Goal: Find specific page/section: Find specific page/section

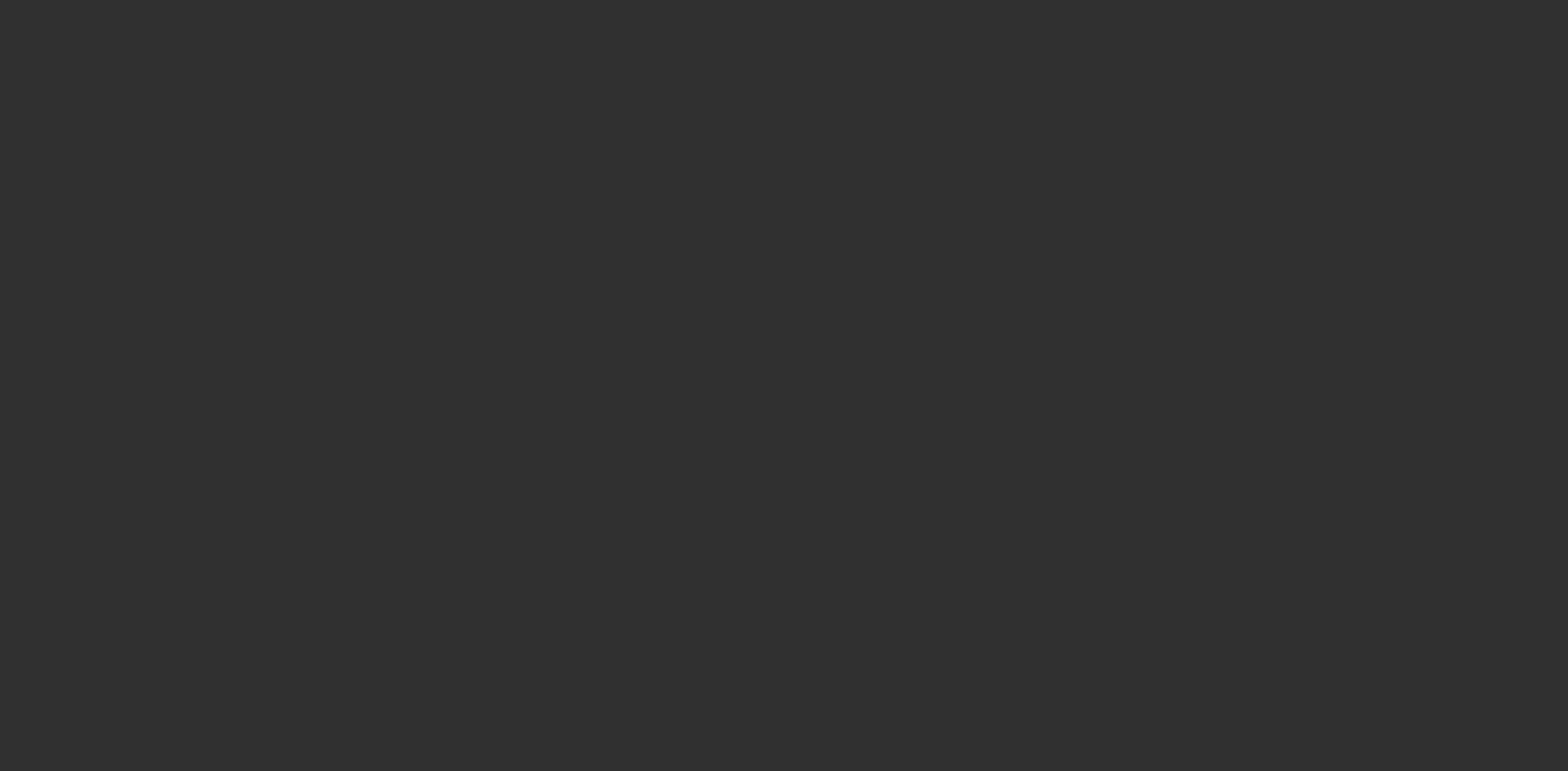
select select "10"
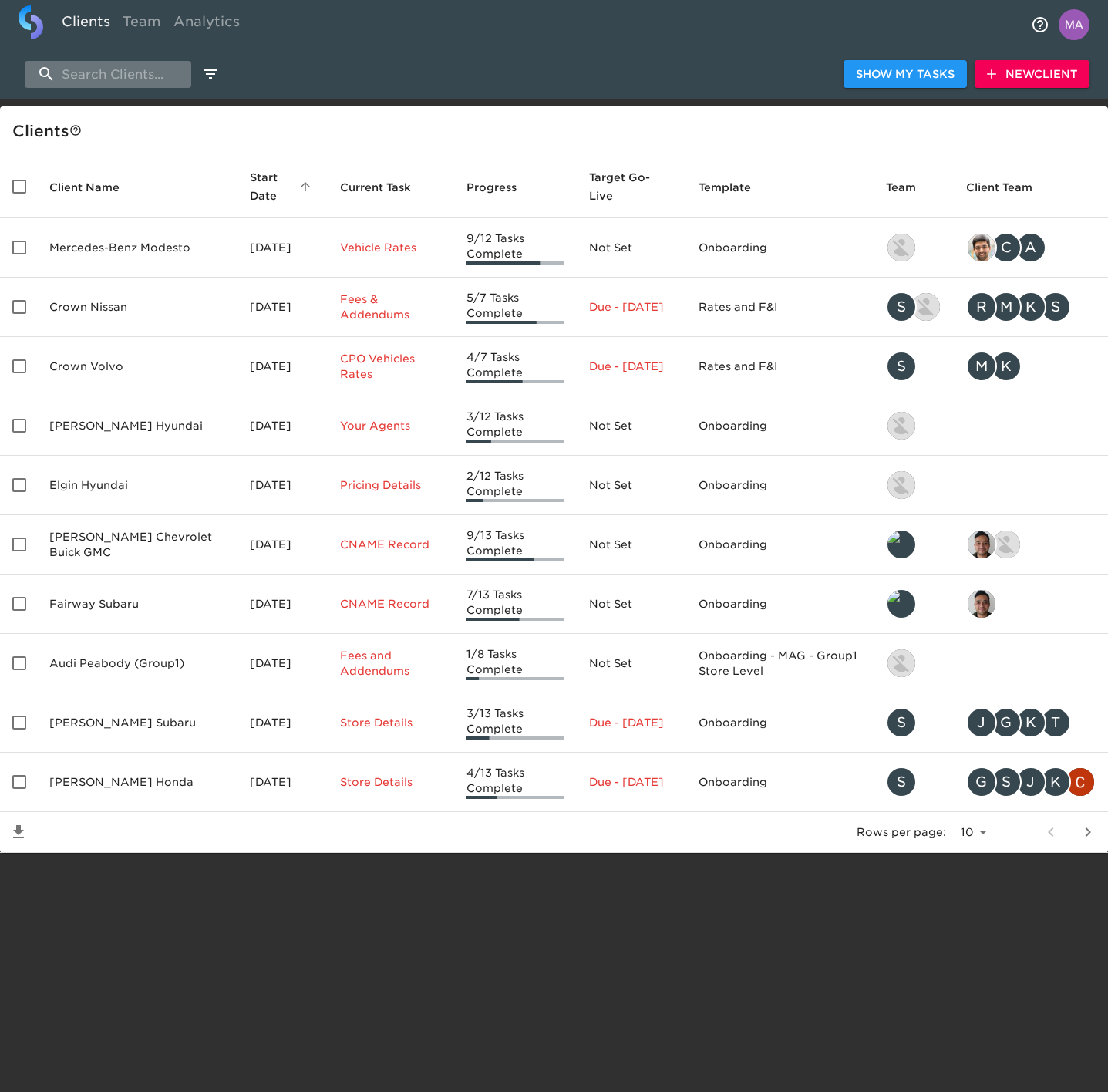
click at [107, 76] on input "search" at bounding box center [107, 75] width 166 height 27
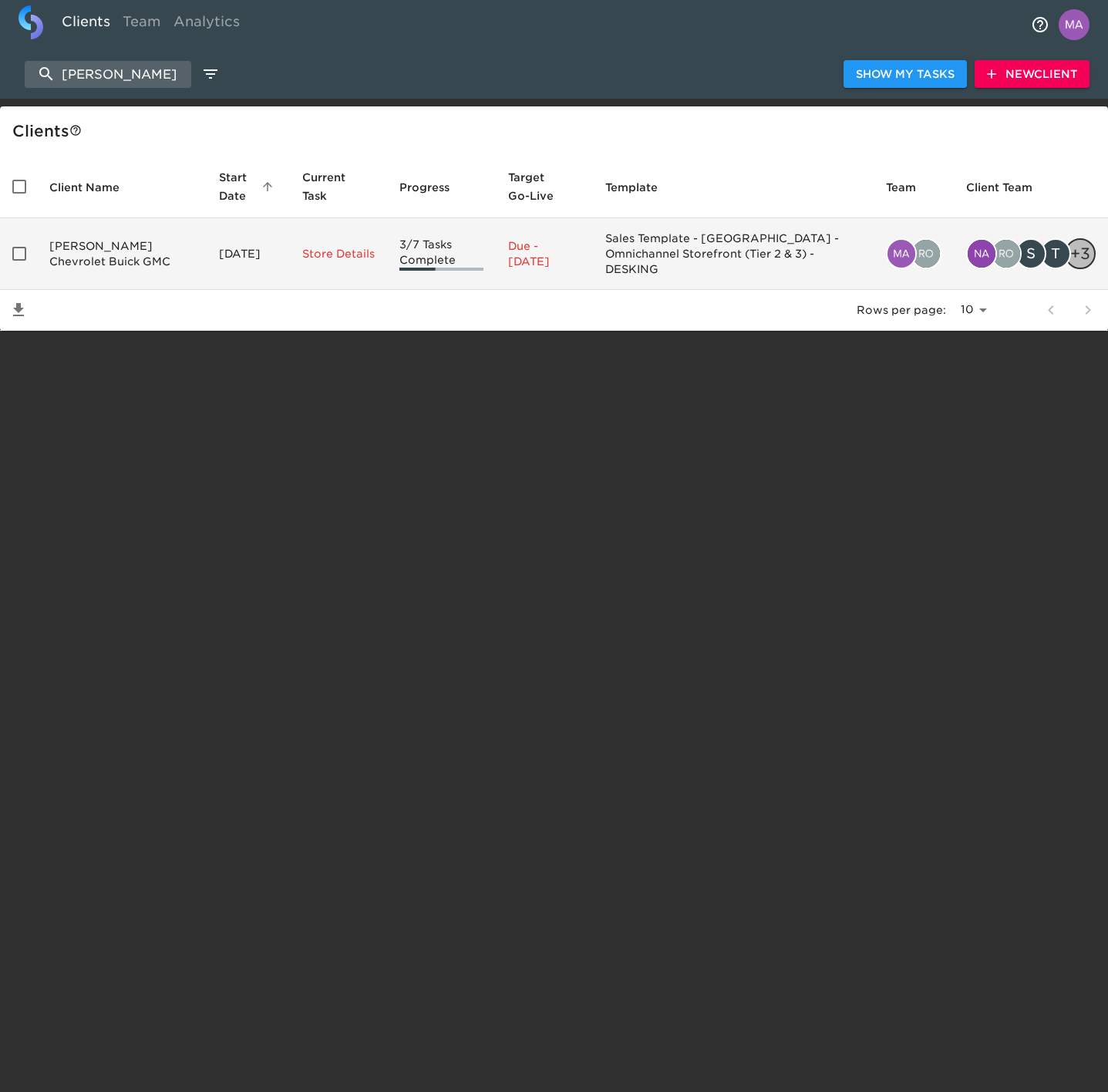
type input "[PERSON_NAME]"
click at [98, 247] on td "[PERSON_NAME] Chevrolet Buick GMC" at bounding box center [121, 255] width 170 height 72
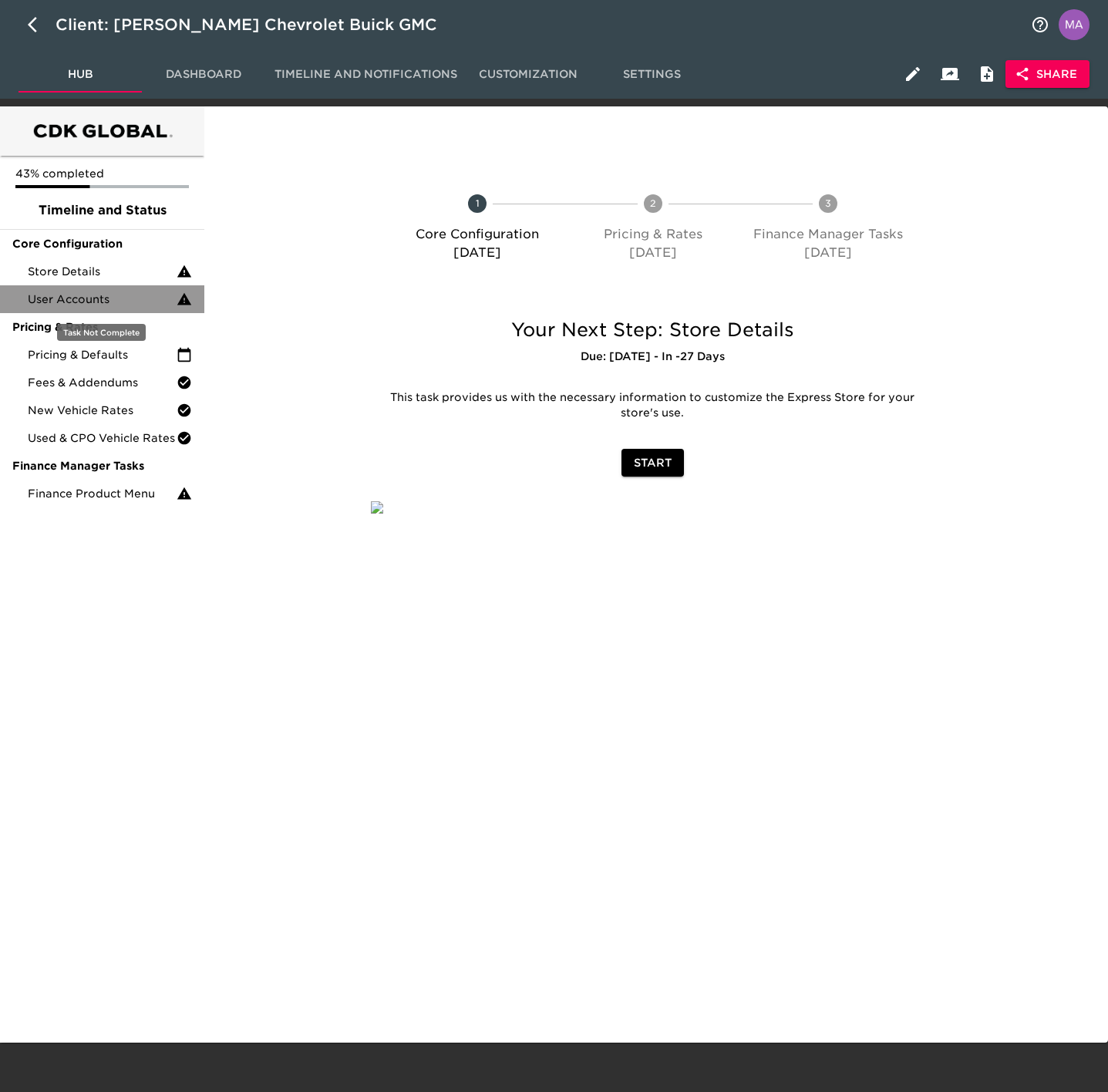
click at [110, 300] on span "User Accounts" at bounding box center [103, 299] width 149 height 15
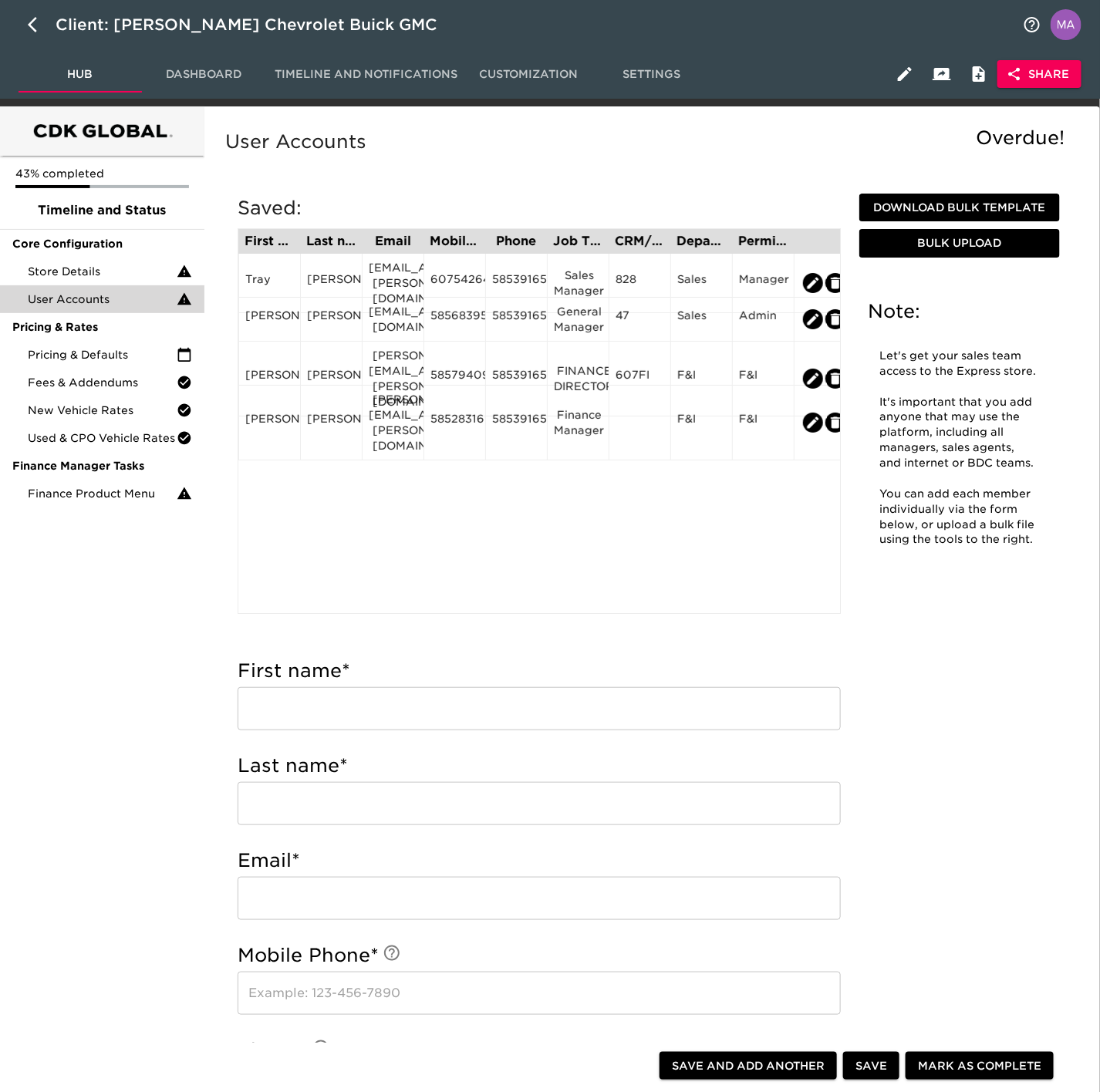
click at [37, 609] on div "43% completed Timeline and Status Core Configuration Store Details User Account…" at bounding box center [102, 1101] width 204 height 1990
click at [934, 255] on button "Bulk Upload" at bounding box center [960, 244] width 201 height 29
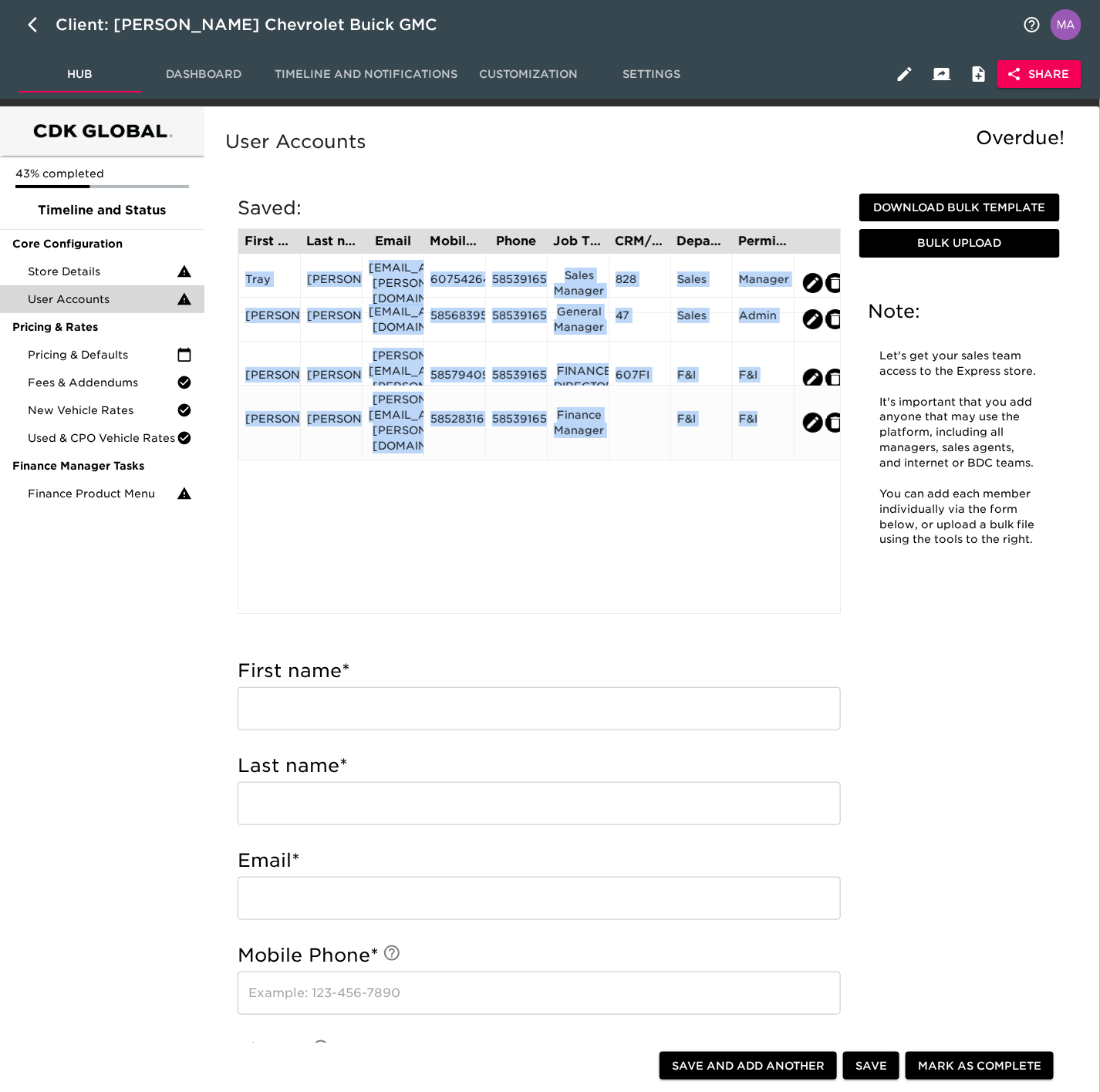
drag, startPoint x: 246, startPoint y: 272, endPoint x: 785, endPoint y: 426, distance: 560.6
click at [238, 265] on div "[PERSON_NAME] [EMAIL_ADDRESS][PERSON_NAME][DOMAIN_NAME] 6075426406 5853916503 S…" at bounding box center [238, 265] width 0 height 0
copy div "[PERSON_NAME] [EMAIL_ADDRESS][PERSON_NAME][DOMAIN_NAME] 6075426406 5853916503 S…"
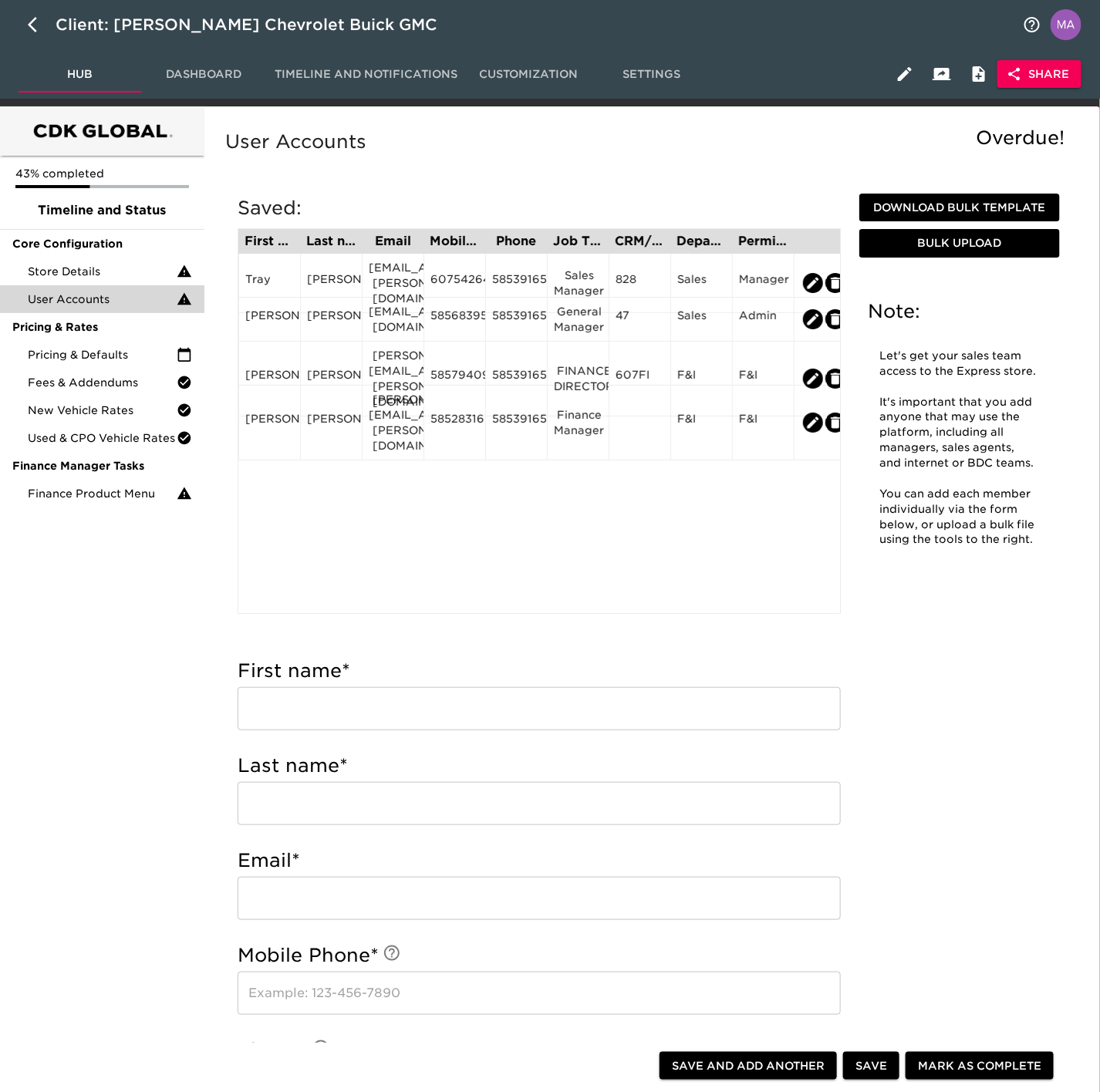
click at [328, 509] on div "First name Last name Email Mobile Phone Phone Job Title CRM/User ID Department …" at bounding box center [539, 421] width 604 height 386
drag, startPoint x: 415, startPoint y: 279, endPoint x: 397, endPoint y: 281, distance: 18.1
click at [397, 281] on div "[EMAIL_ADDRESS][PERSON_NAME][DOMAIN_NAME]" at bounding box center [393, 282] width 49 height 46
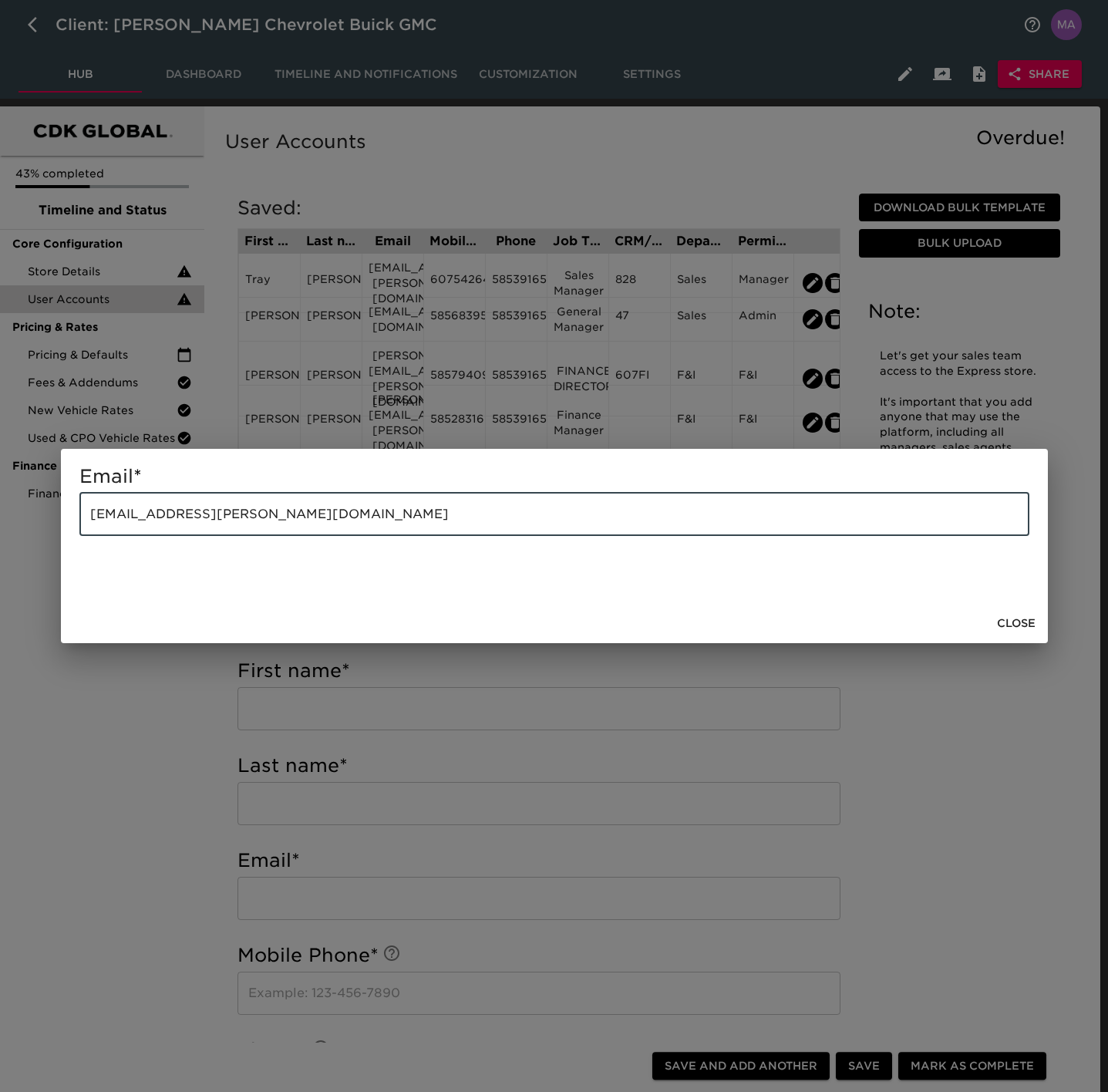
drag, startPoint x: 586, startPoint y: 506, endPoint x: 35, endPoint y: 523, distance: 551.3
click at [35, 523] on div "Email * [EMAIL_ADDRESS][PERSON_NAME][DOMAIN_NAME] ​ Close" at bounding box center [554, 546] width 1108 height 1092
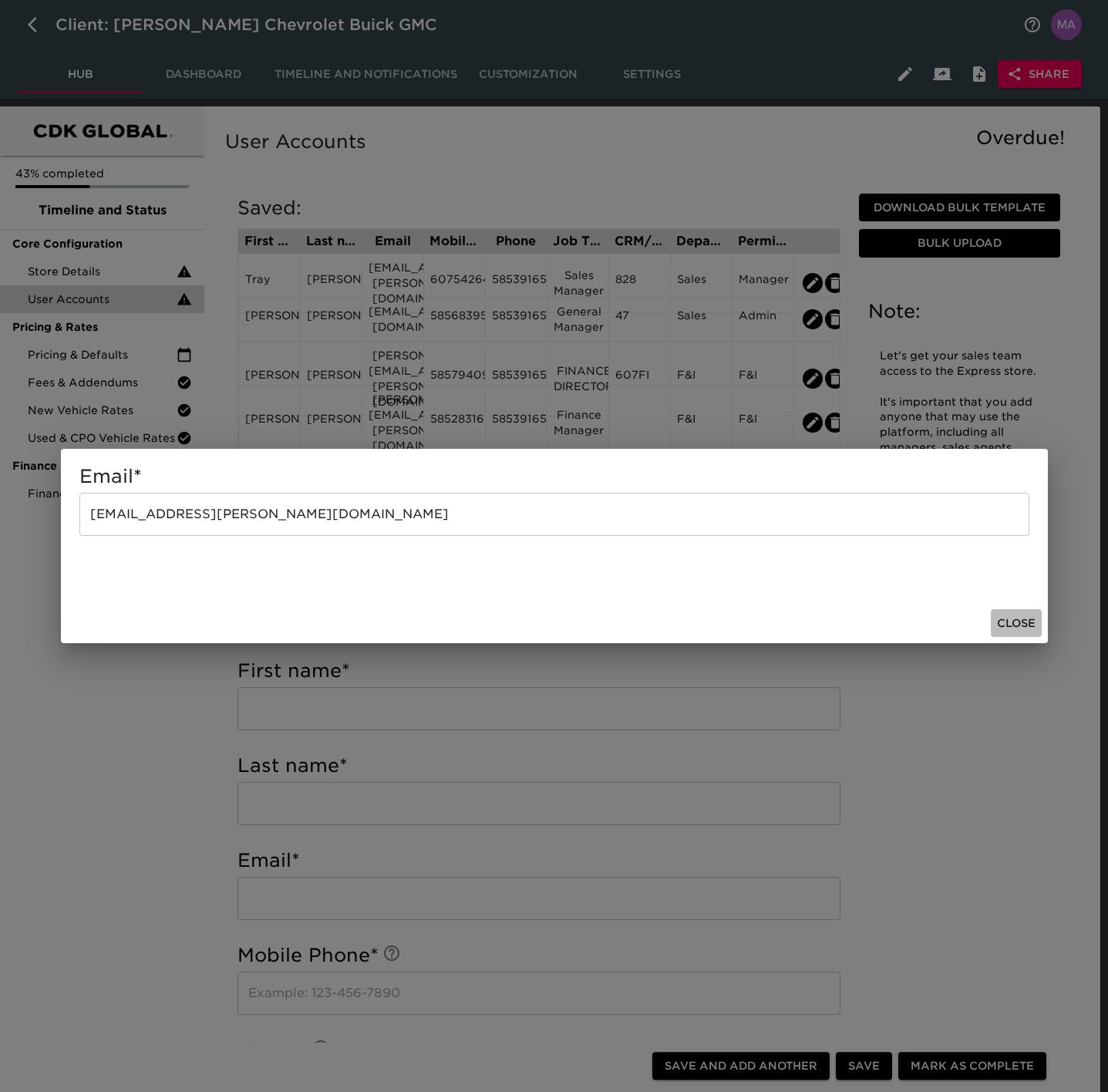
click at [1009, 618] on span "Close" at bounding box center [1016, 623] width 39 height 19
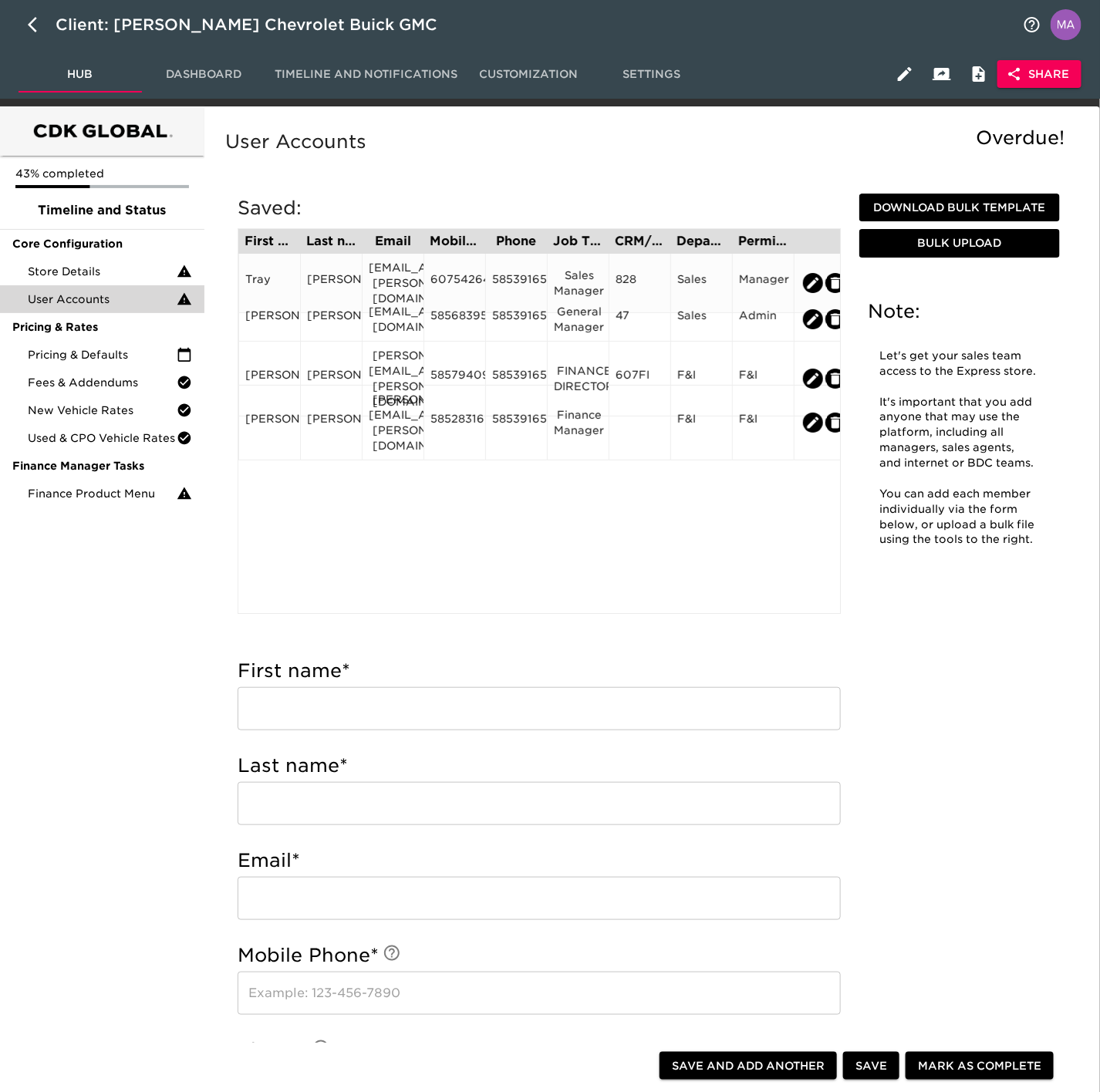
click at [457, 276] on div "6075426406" at bounding box center [455, 283] width 49 height 23
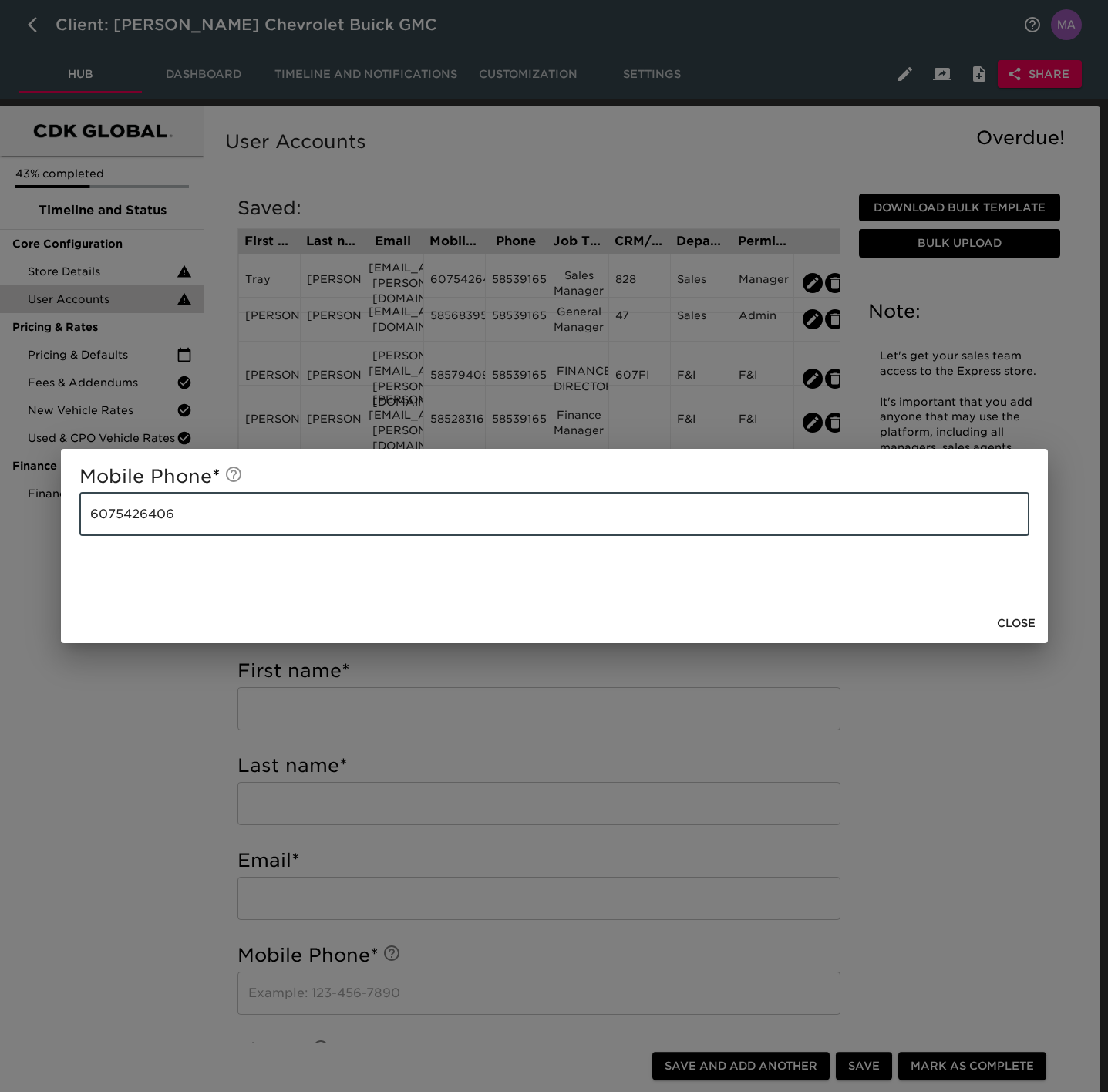
drag, startPoint x: 299, startPoint y: 510, endPoint x: -88, endPoint y: 512, distance: 387.0
click at [0, 512] on html "Client: [PERSON_NAME] Chevrolet Buick GMC Hub Dashboard Timeline and Notificati…" at bounding box center [554, 1073] width 1108 height 2146
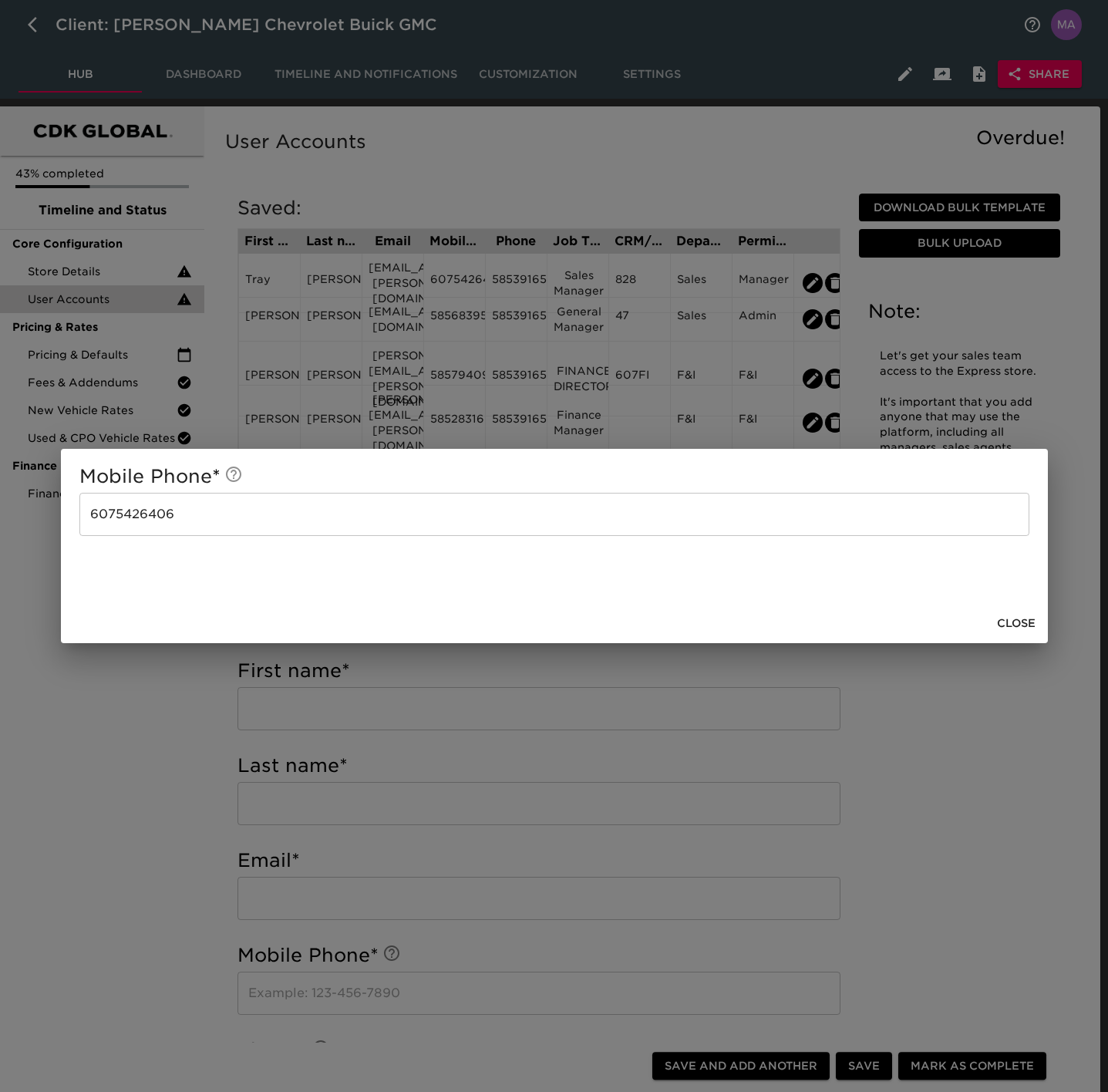
click at [1018, 615] on span "Close" at bounding box center [1016, 623] width 39 height 19
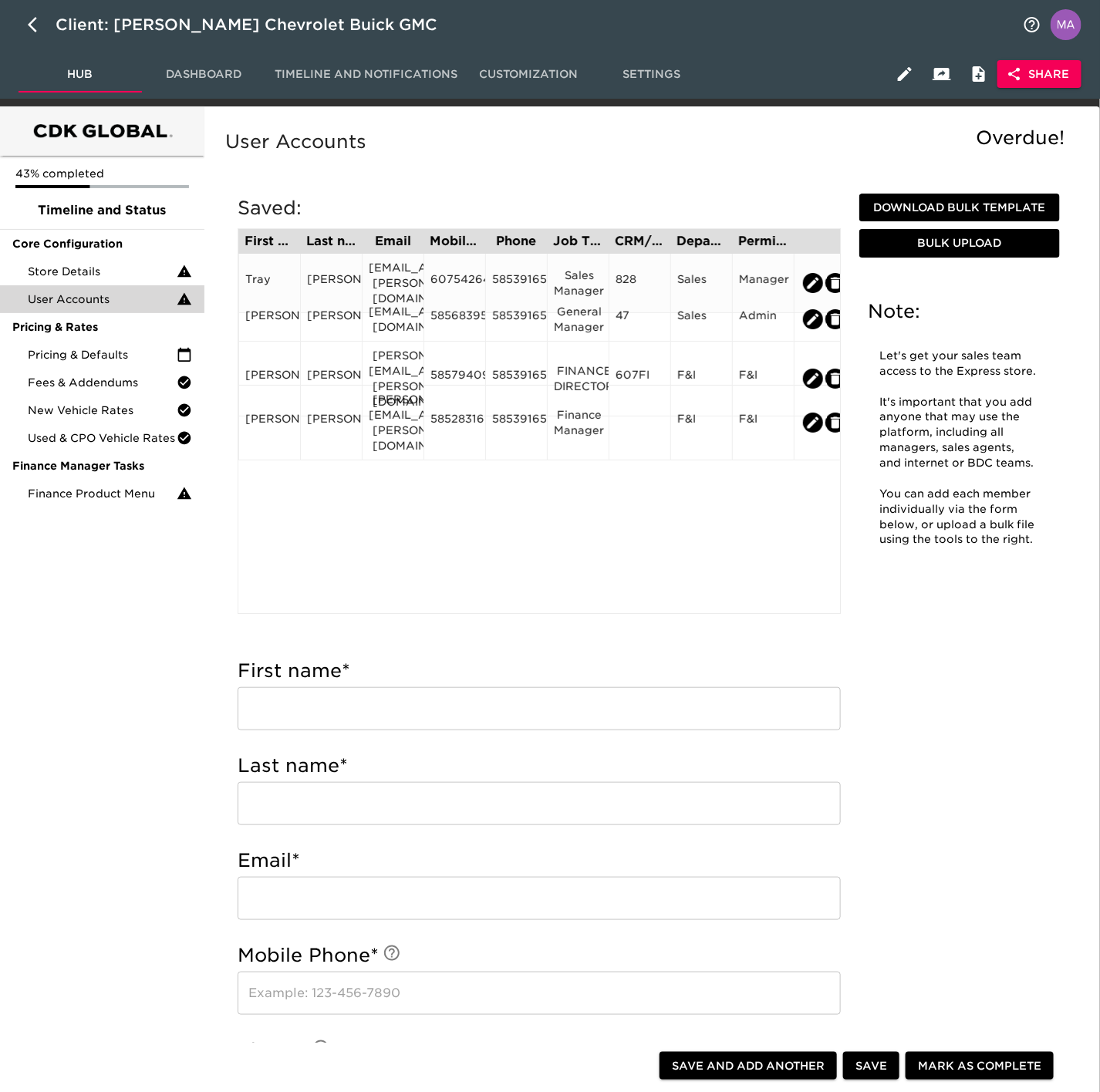
click at [512, 273] on div "5853916503" at bounding box center [516, 283] width 49 height 23
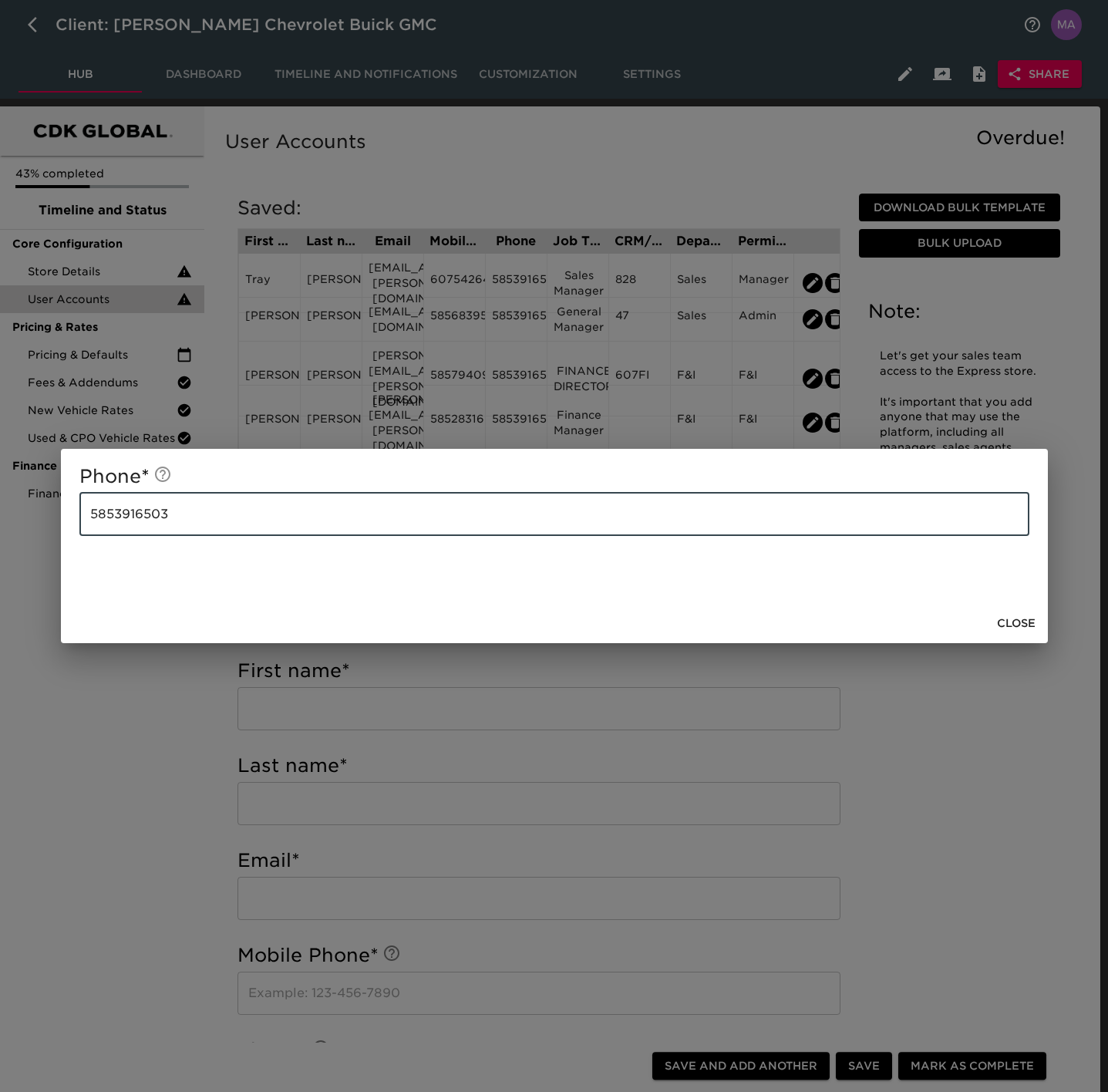
click at [523, 505] on input "5853916503" at bounding box center [554, 515] width 951 height 43
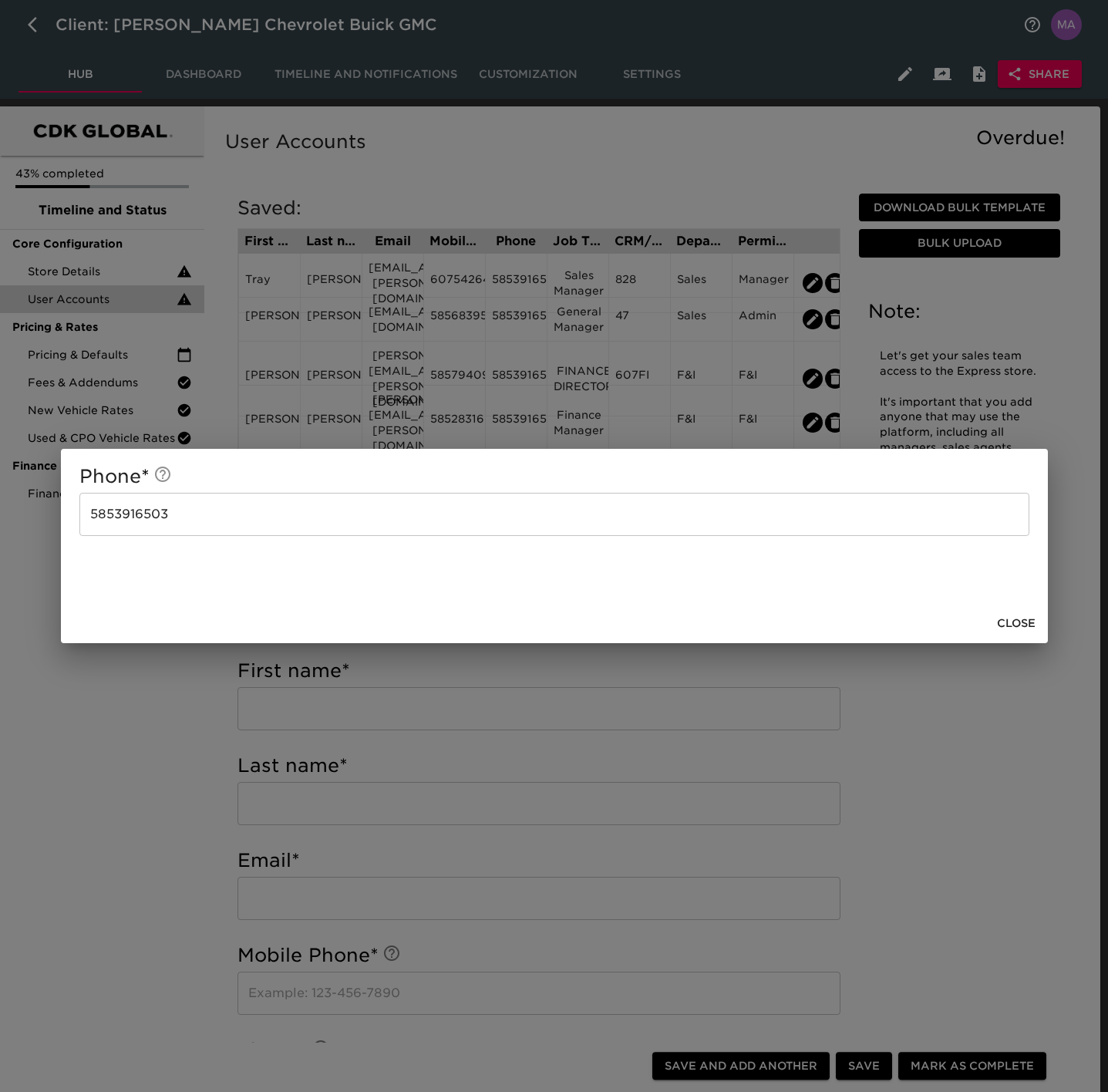
drag, startPoint x: 1028, startPoint y: 609, endPoint x: 1016, endPoint y: 602, distance: 13.9
click at [1028, 609] on button "Close" at bounding box center [1016, 623] width 51 height 29
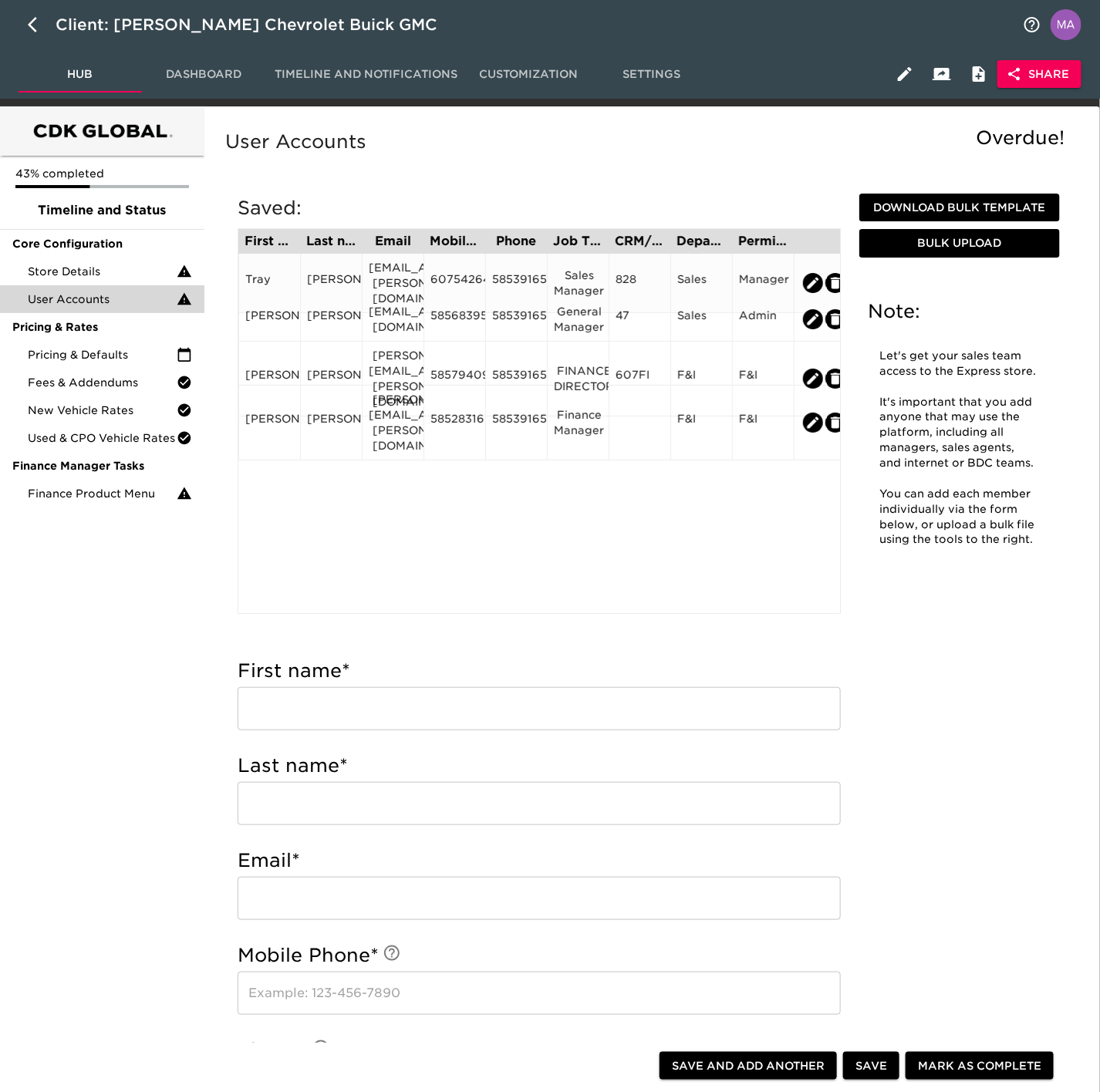
click at [590, 280] on div "Sales Manager" at bounding box center [578, 283] width 49 height 31
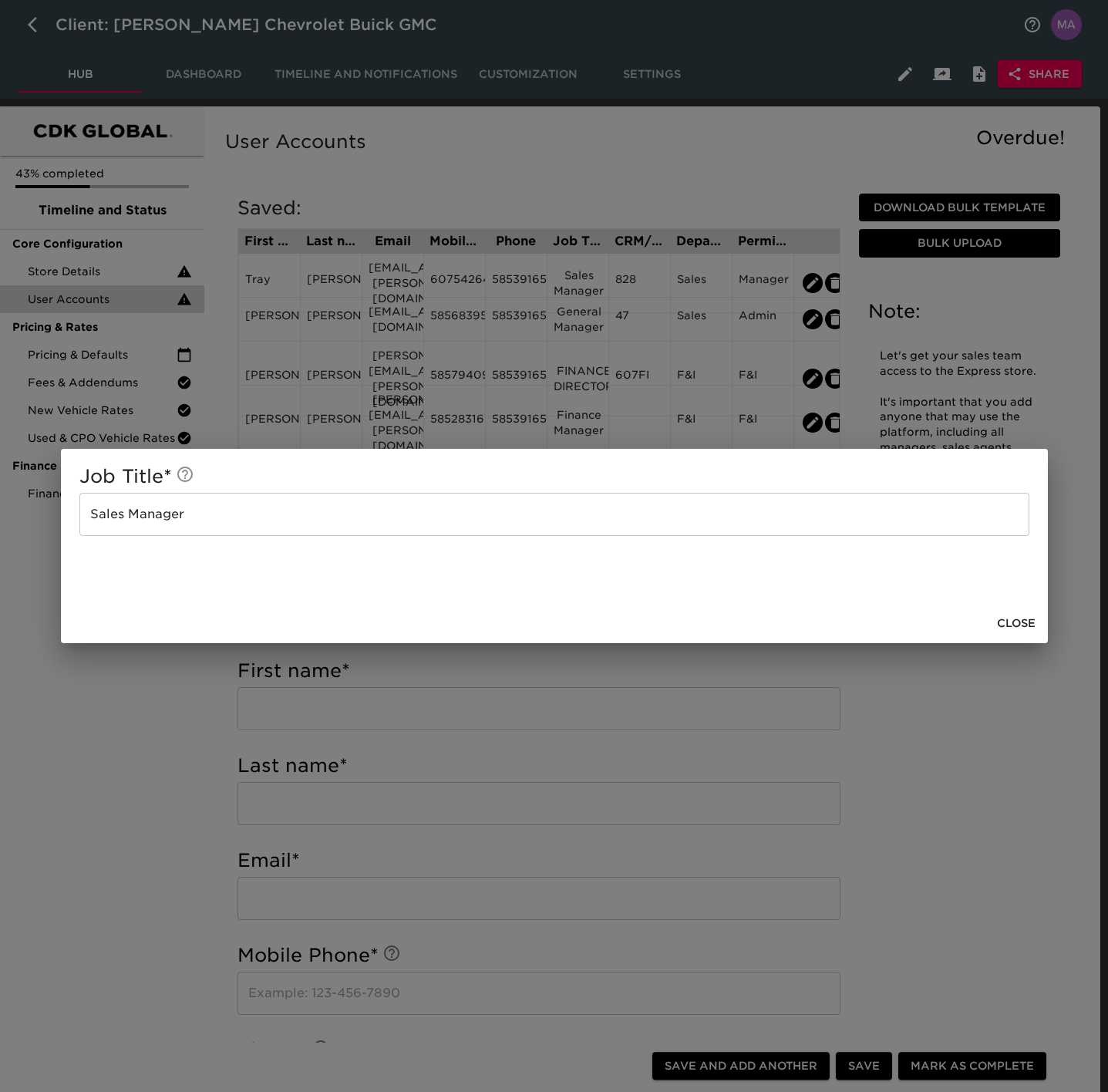
click at [574, 510] on input "Sales Manager" at bounding box center [554, 515] width 951 height 43
drag, startPoint x: 1015, startPoint y: 622, endPoint x: 921, endPoint y: 526, distance: 134.4
click at [1015, 622] on span "Close" at bounding box center [1016, 623] width 39 height 19
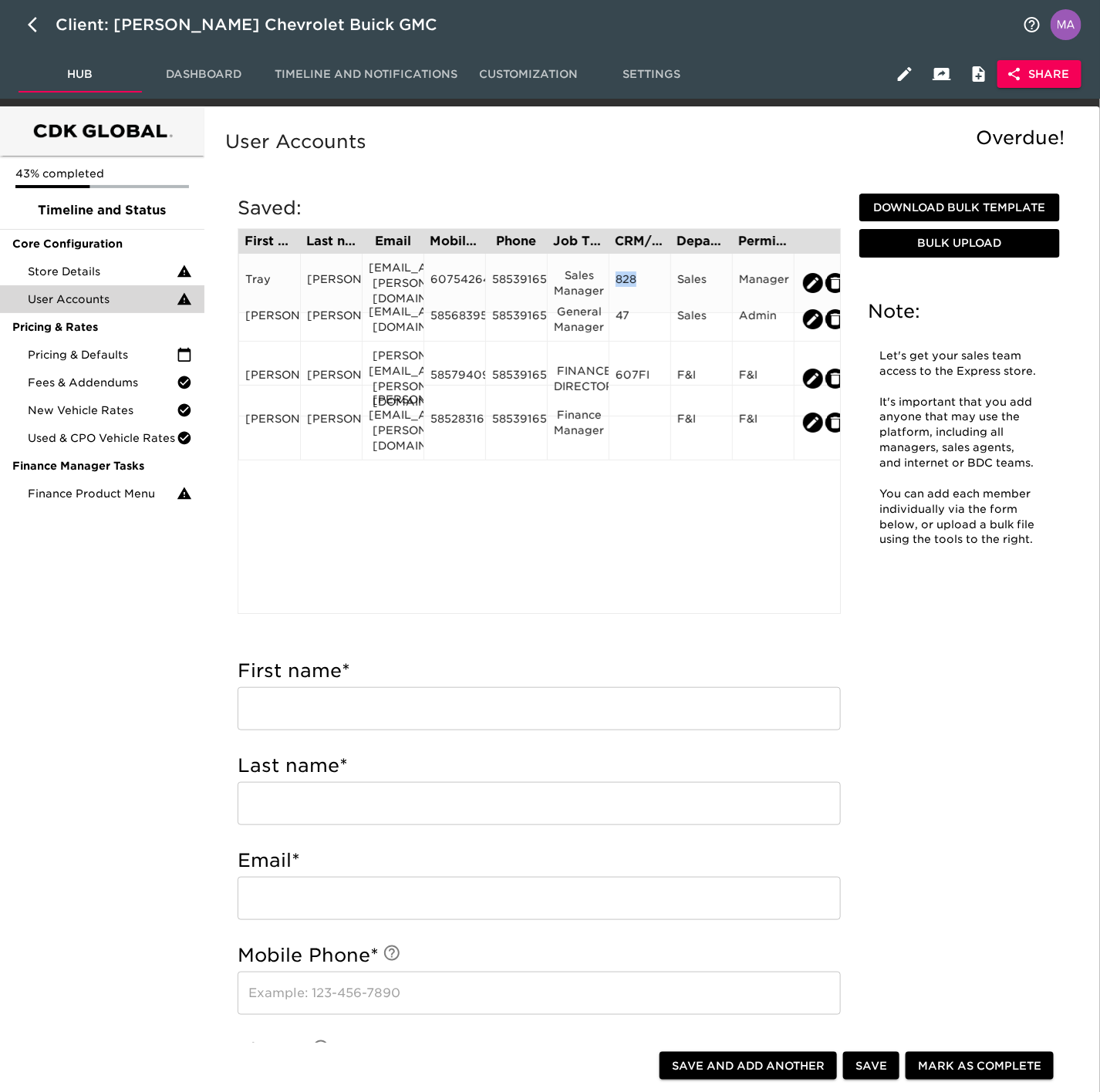
drag, startPoint x: 646, startPoint y: 278, endPoint x: 612, endPoint y: 279, distance: 34.0
click at [612, 279] on div "828" at bounding box center [639, 283] width 62 height 59
copy div "828"
drag, startPoint x: 722, startPoint y: 273, endPoint x: 675, endPoint y: 276, distance: 47.1
click at [675, 276] on div "Sales" at bounding box center [701, 283] width 62 height 59
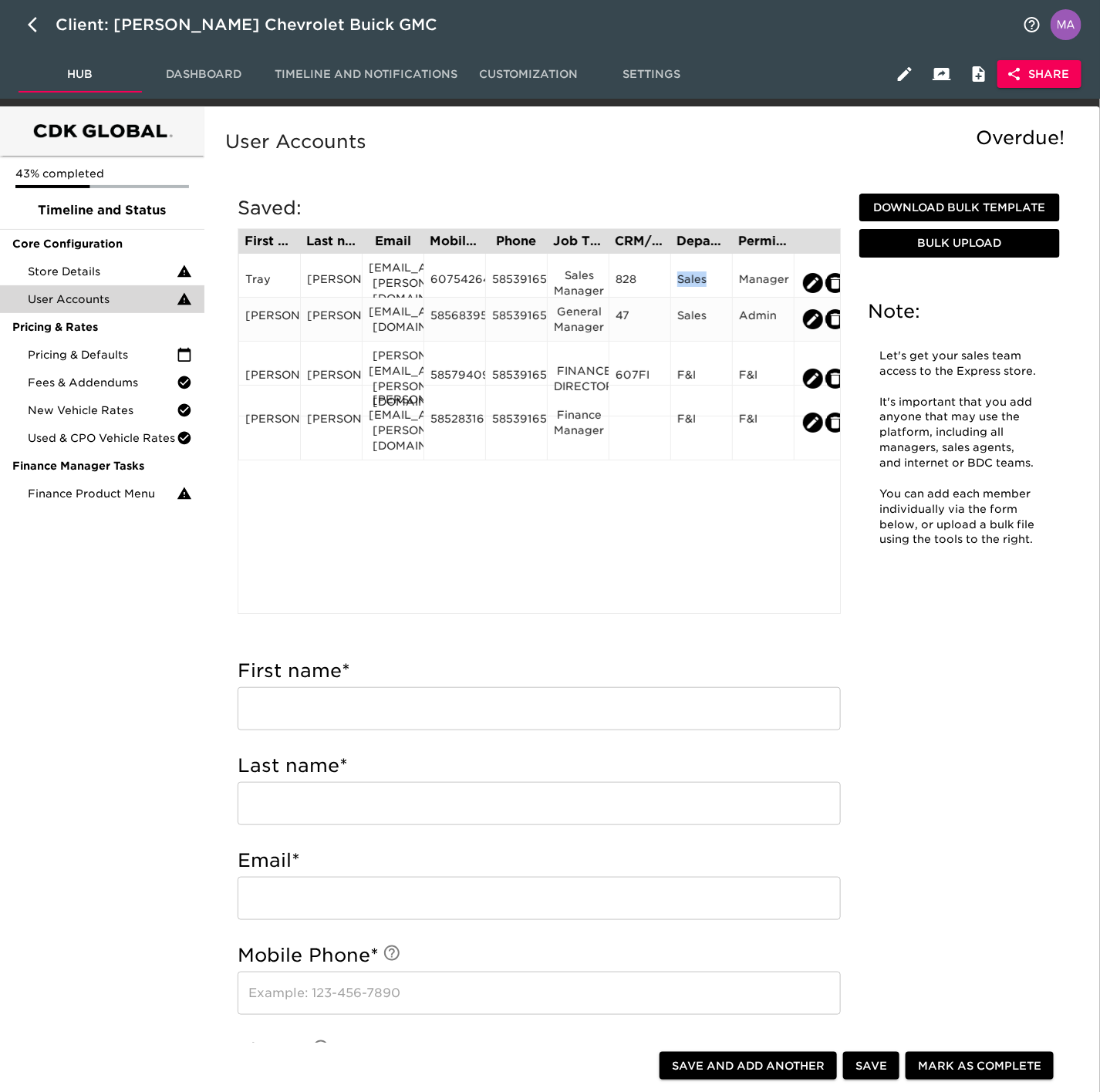
copy div "Sales"
drag, startPoint x: 783, startPoint y: 278, endPoint x: 723, endPoint y: 287, distance: 60.7
click at [723, 287] on div "[PERSON_NAME] [EMAIL_ADDRESS][PERSON_NAME][DOMAIN_NAME] 6075426406 5853916503 S…" at bounding box center [545, 283] width 613 height 59
copy div "Manage"
click at [345, 325] on div "[PERSON_NAME]" at bounding box center [331, 319] width 49 height 23
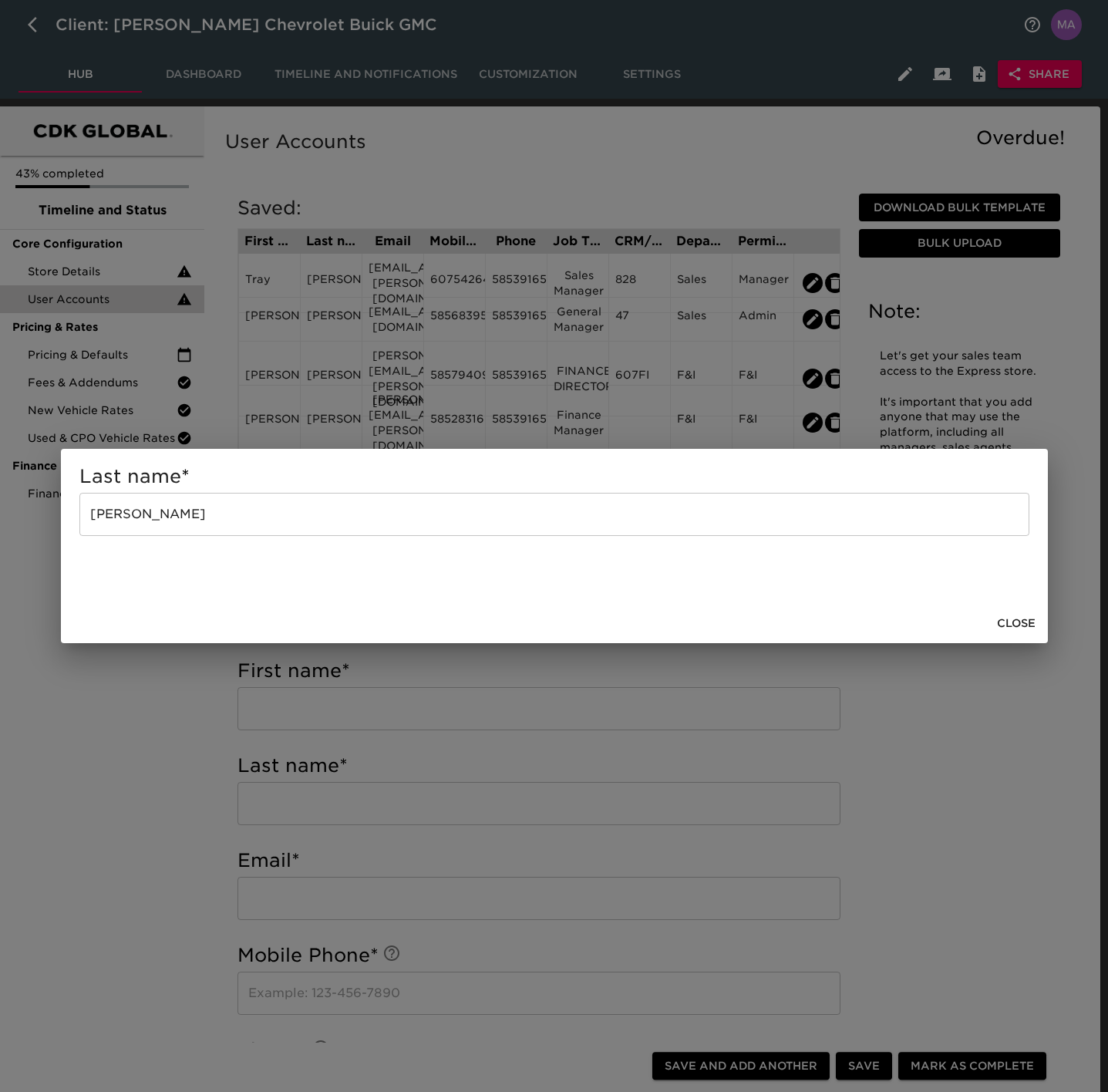
click at [404, 518] on input "[PERSON_NAME]" at bounding box center [554, 515] width 951 height 43
click at [1009, 609] on button "Close" at bounding box center [1016, 623] width 51 height 29
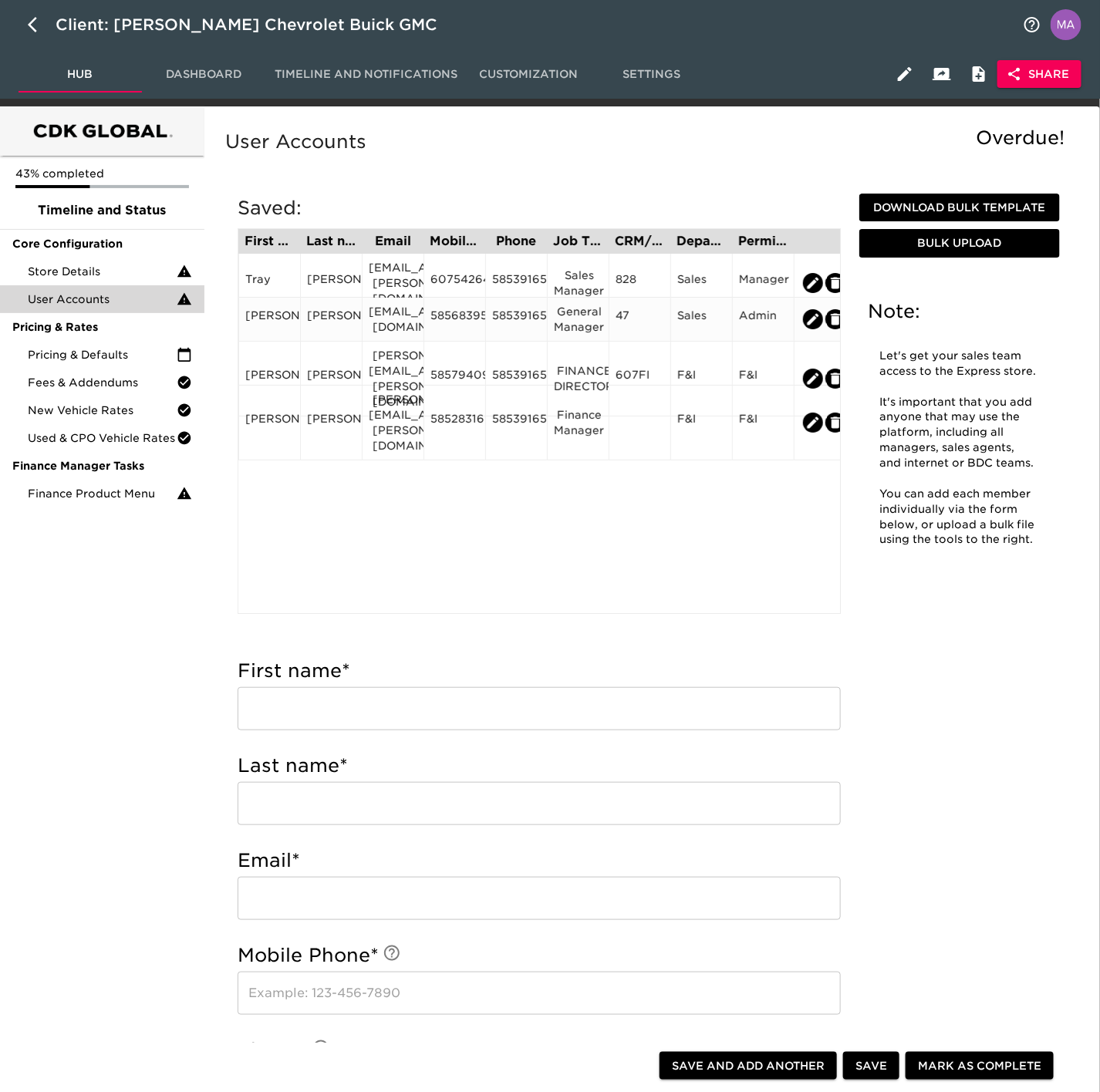
click at [387, 327] on div "[EMAIL_ADDRESS][DOMAIN_NAME]" at bounding box center [393, 319] width 49 height 31
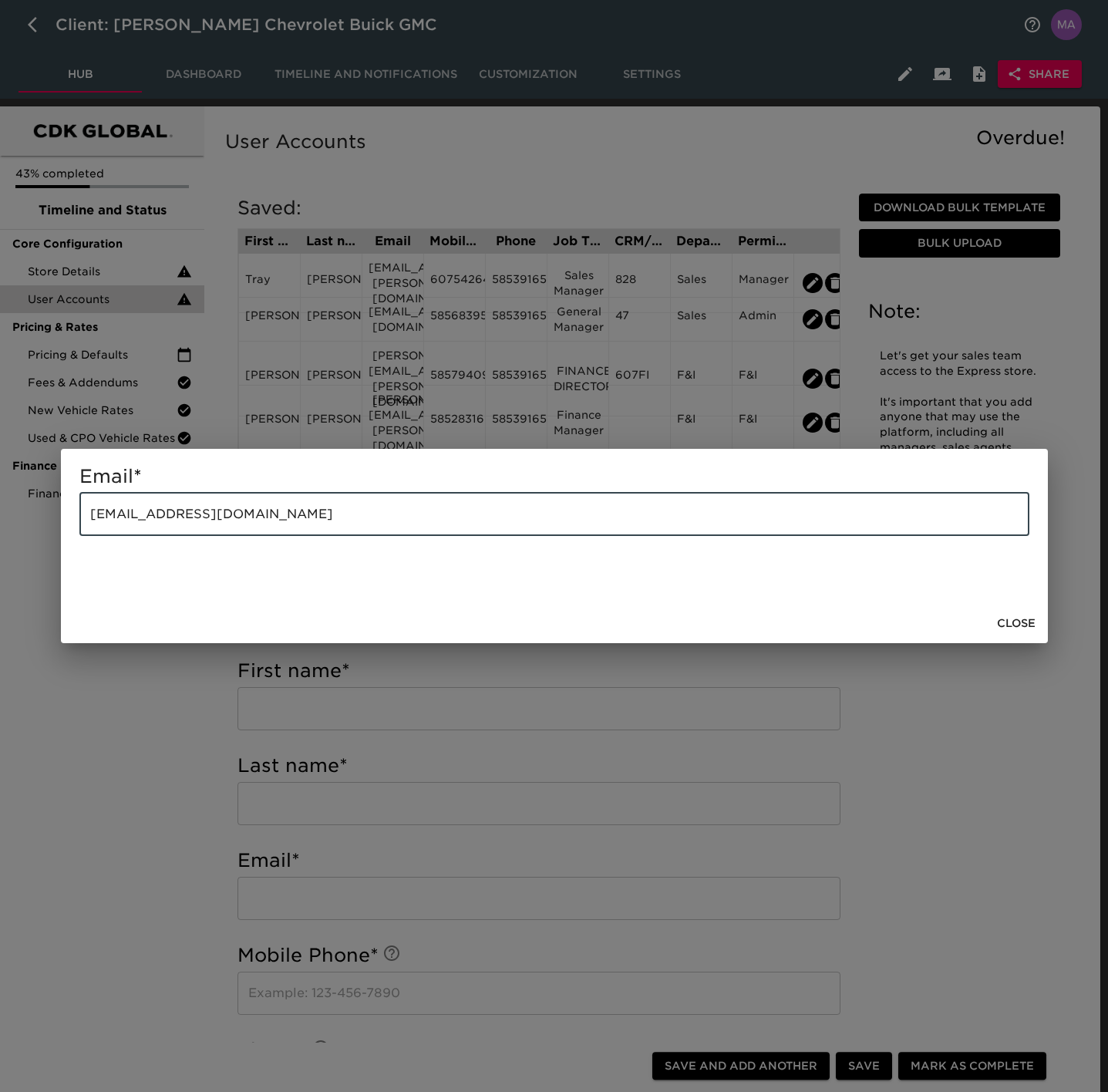
click at [354, 512] on input "[EMAIL_ADDRESS][DOMAIN_NAME]" at bounding box center [554, 515] width 951 height 43
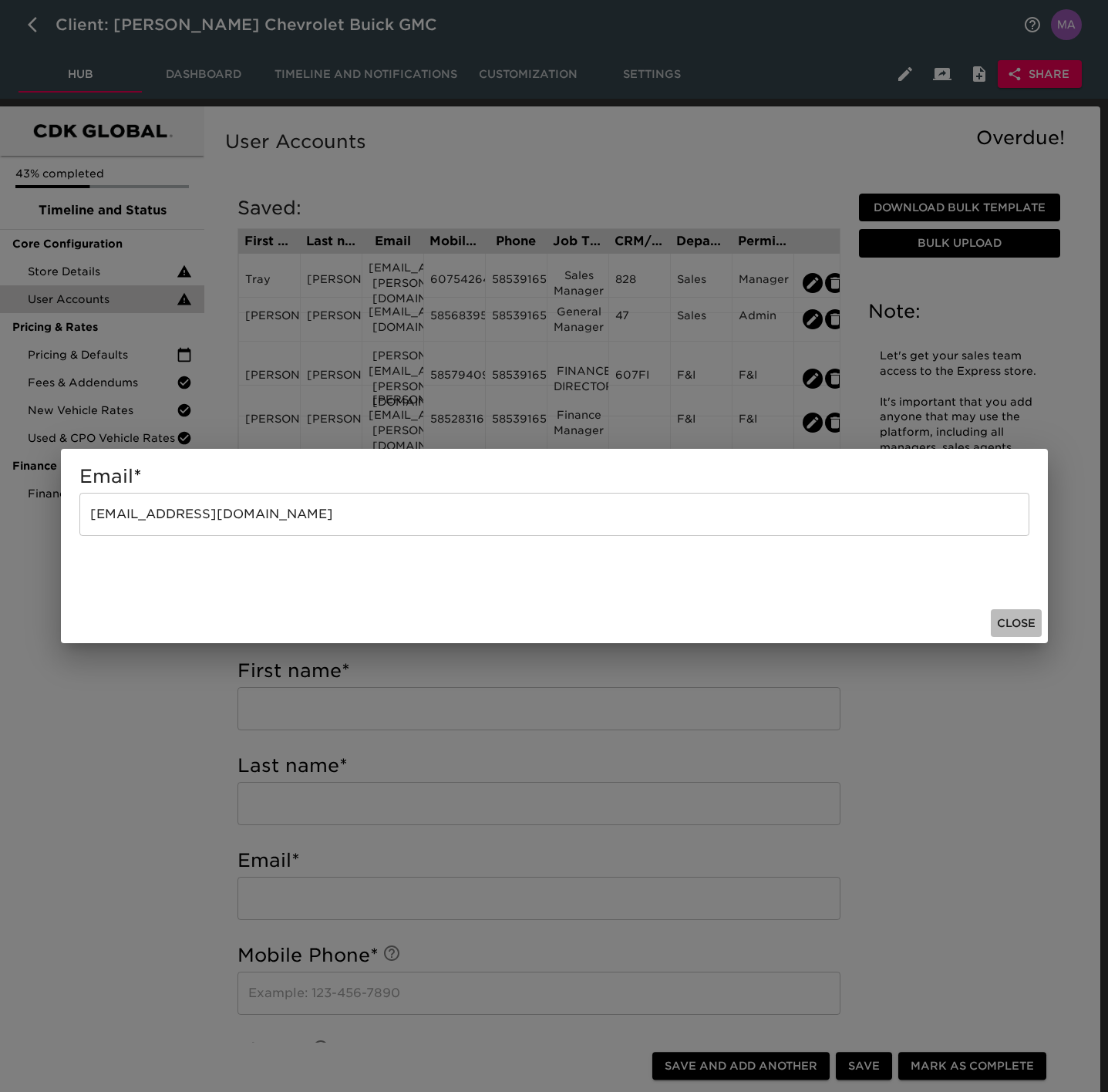
click at [1009, 621] on span "Close" at bounding box center [1016, 623] width 39 height 19
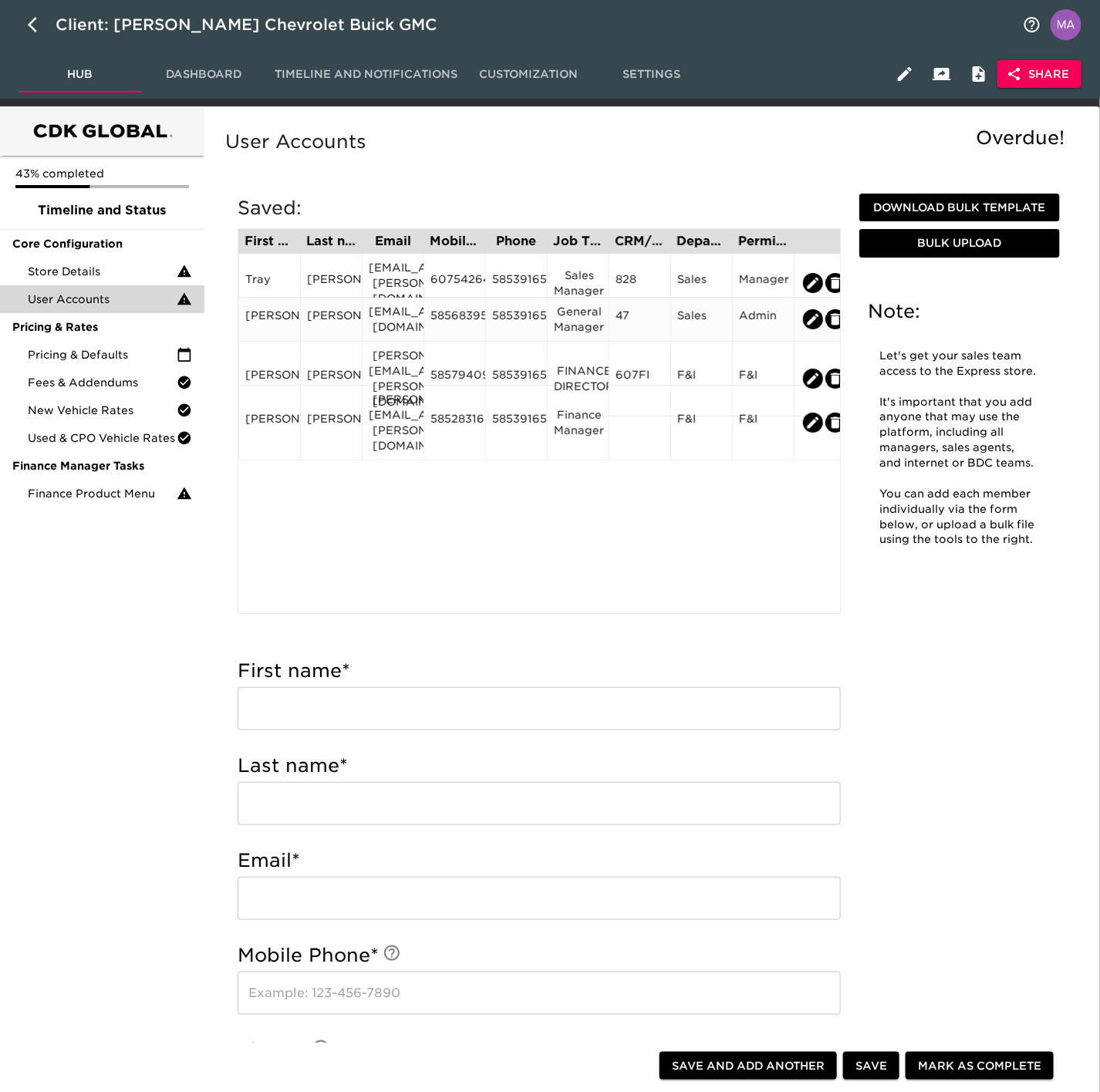
click at [473, 324] on div "5856839528" at bounding box center [455, 319] width 49 height 23
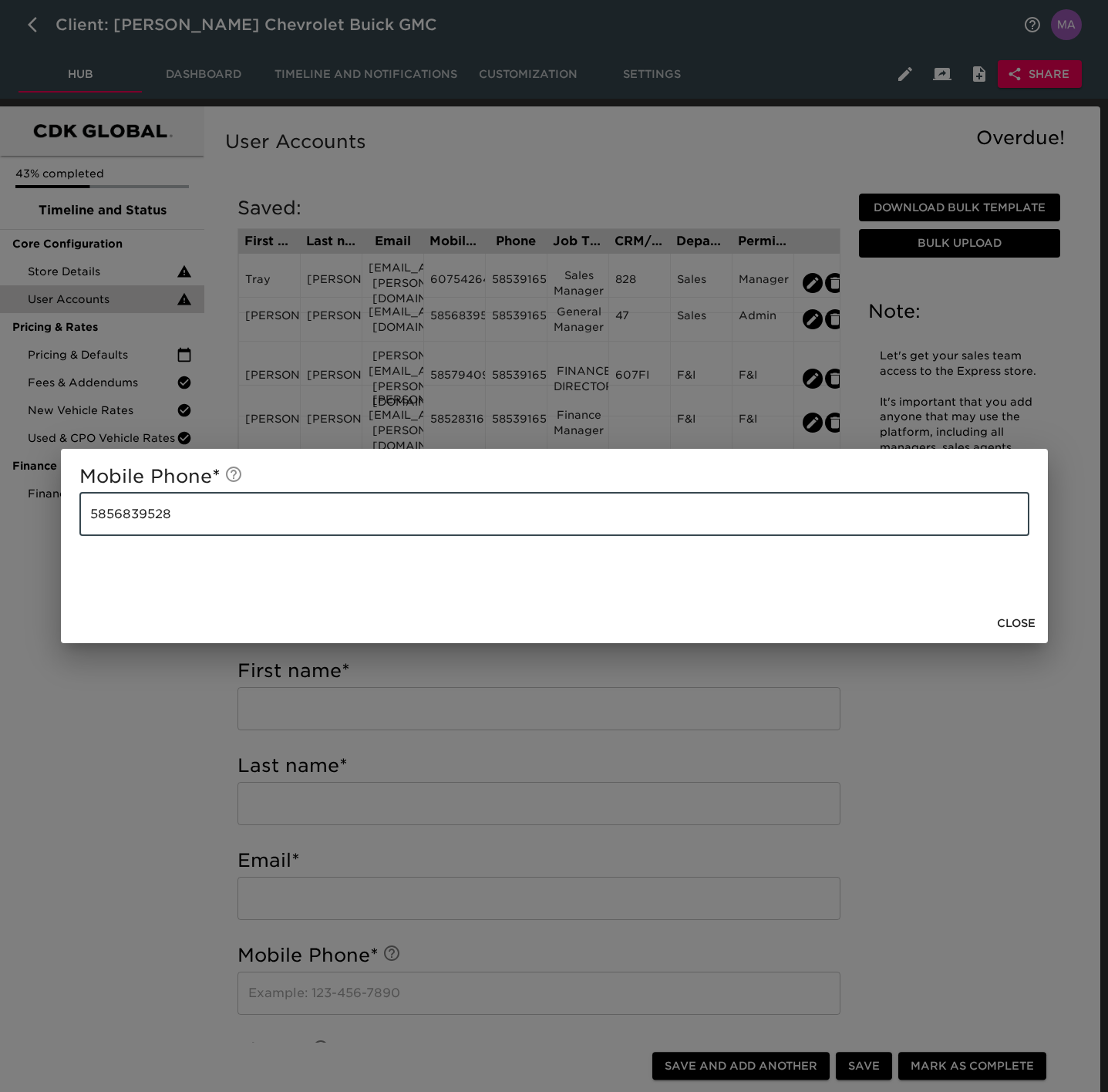
drag, startPoint x: 417, startPoint y: 519, endPoint x: -84, endPoint y: 514, distance: 501.0
click at [0, 514] on html "Client: [PERSON_NAME] Chevrolet Buick GMC Hub Dashboard Timeline and Notificati…" at bounding box center [554, 1073] width 1108 height 2146
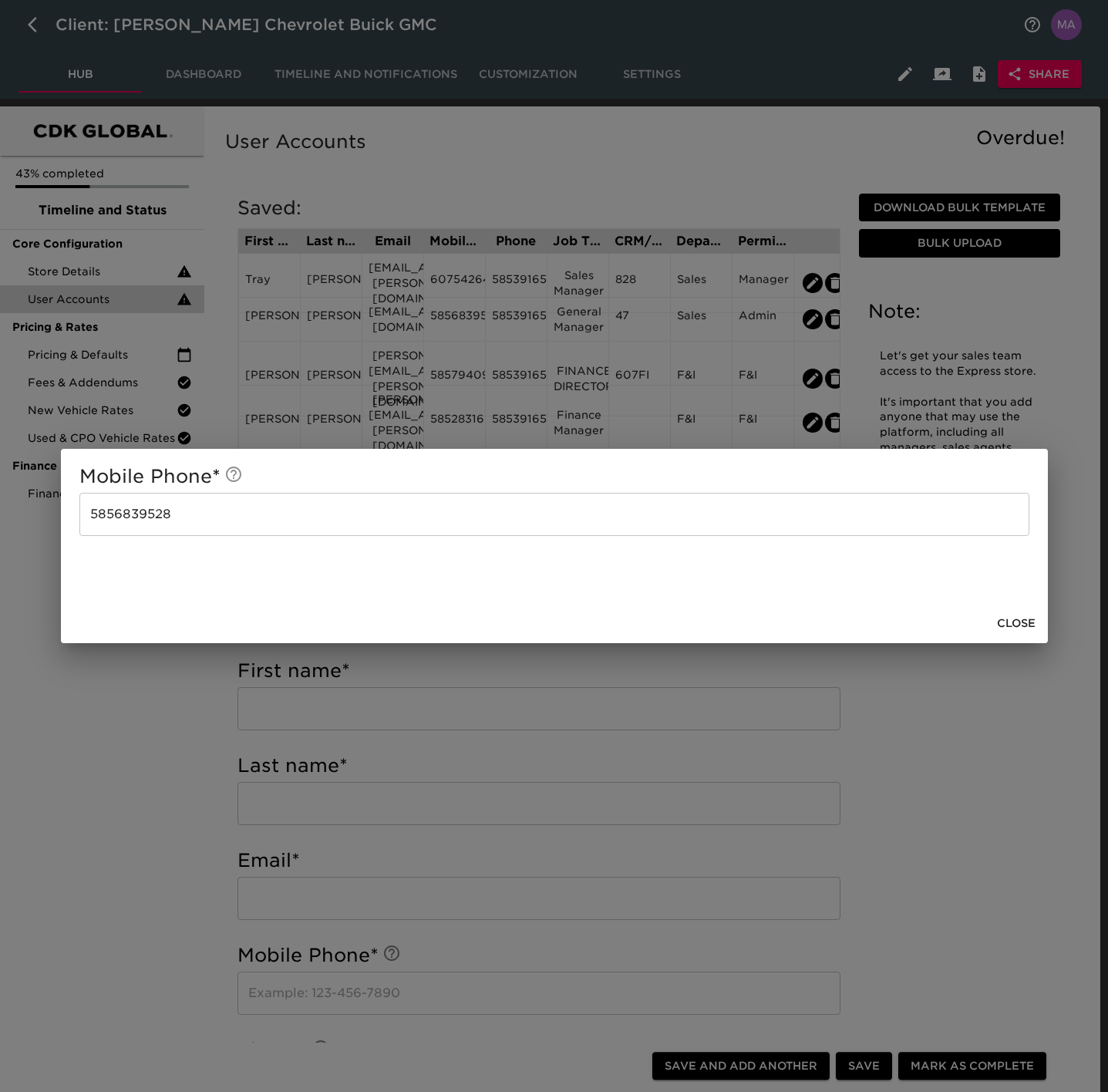
click at [991, 612] on button "Close" at bounding box center [1016, 623] width 51 height 29
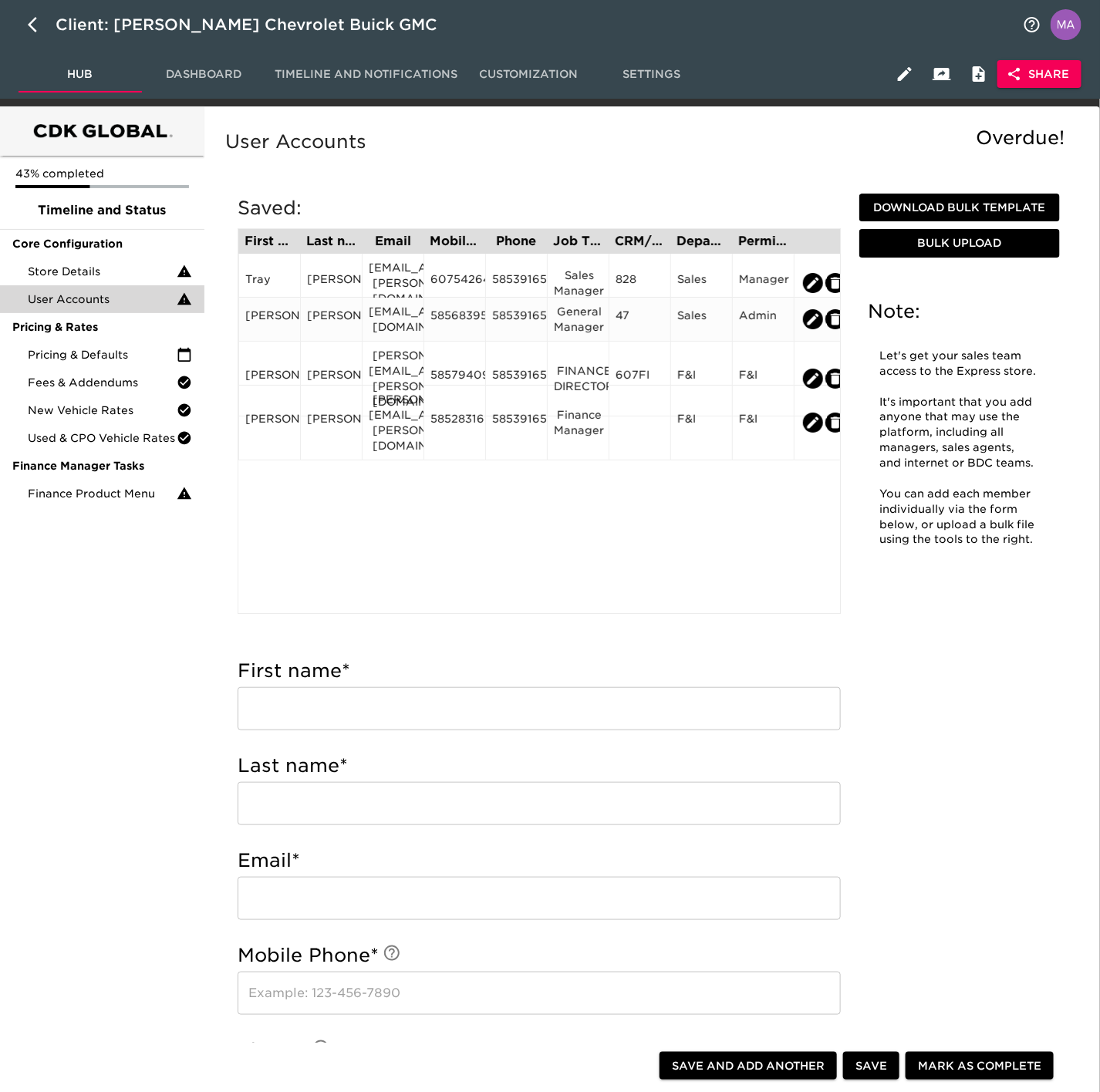
click at [537, 327] on div "5853916511" at bounding box center [516, 319] width 49 height 23
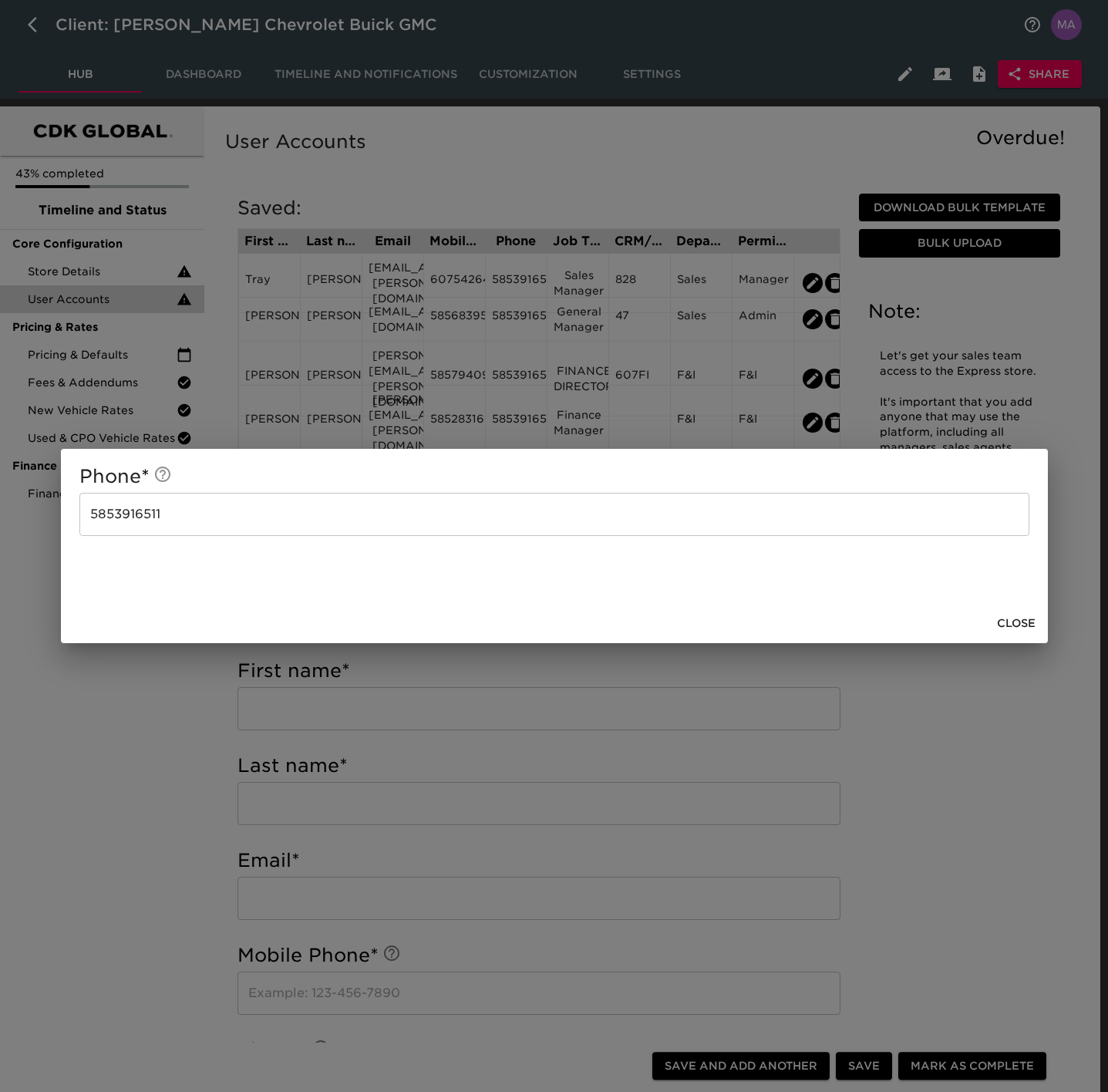
click at [431, 523] on input "5853916511" at bounding box center [554, 515] width 951 height 43
drag, startPoint x: 1005, startPoint y: 618, endPoint x: 994, endPoint y: 609, distance: 14.2
click at [1005, 618] on span "Close" at bounding box center [1016, 623] width 39 height 19
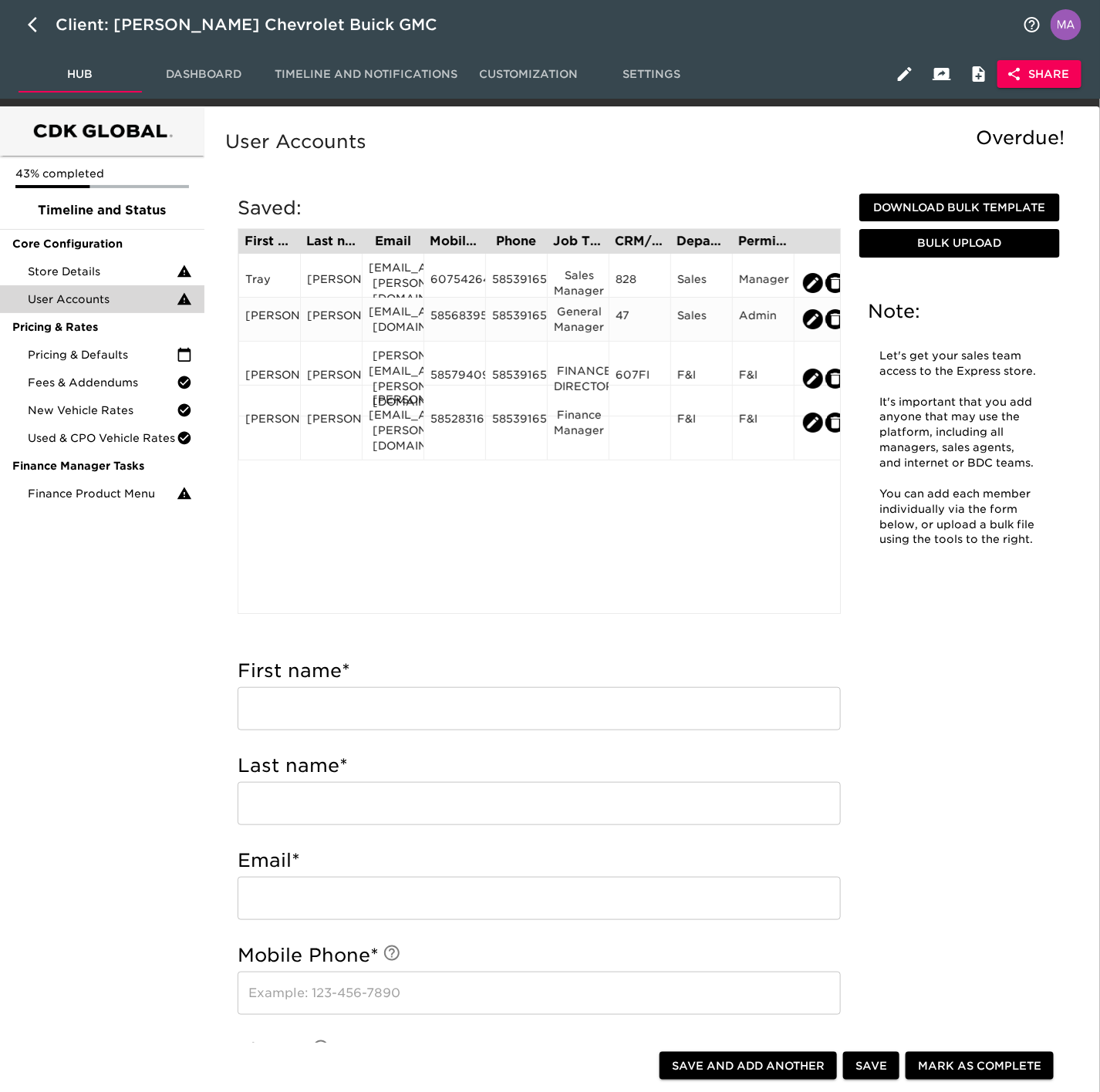
click at [583, 320] on div "General Manager" at bounding box center [578, 319] width 49 height 31
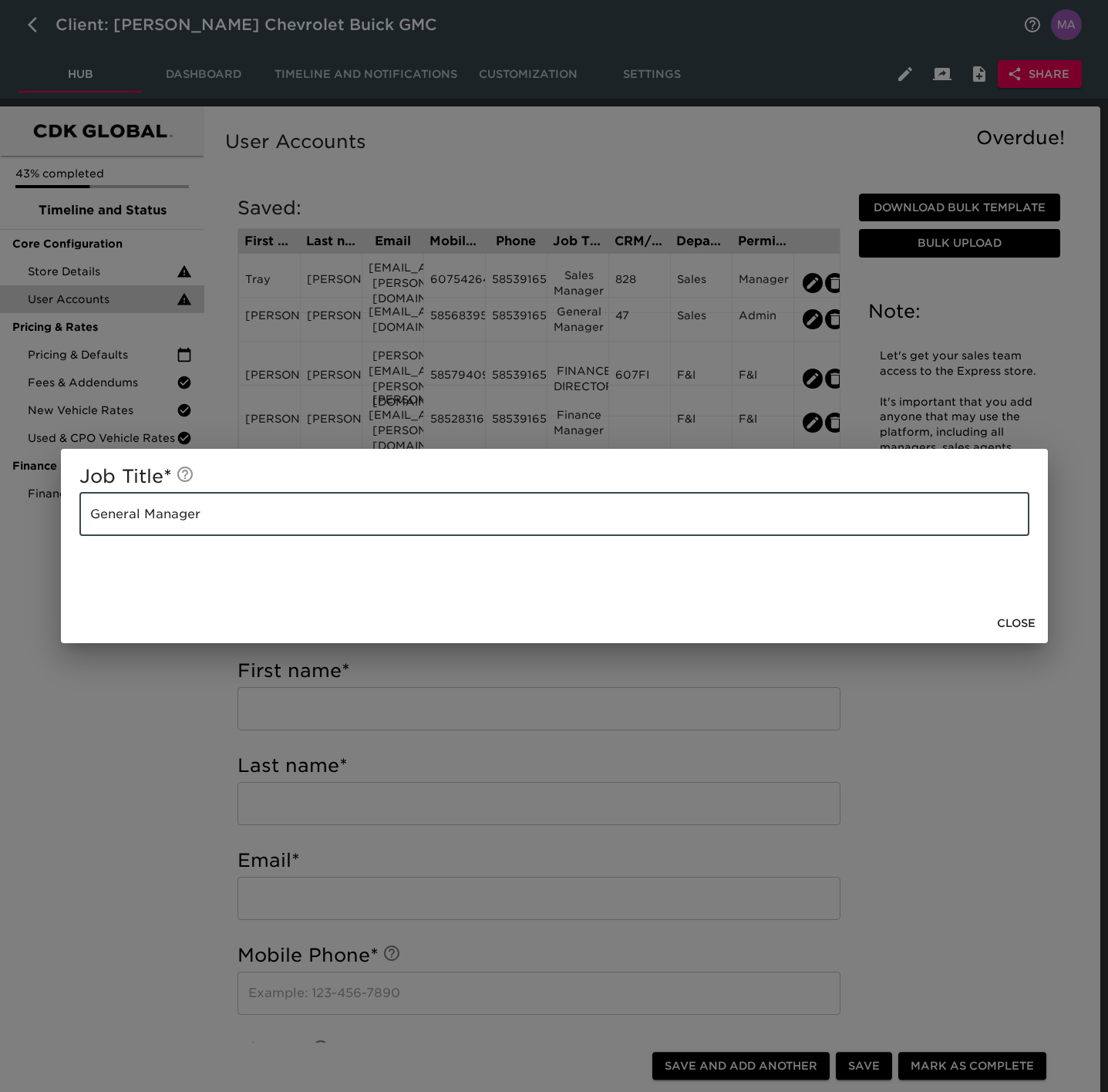
click at [380, 517] on input "General Manager" at bounding box center [554, 515] width 951 height 43
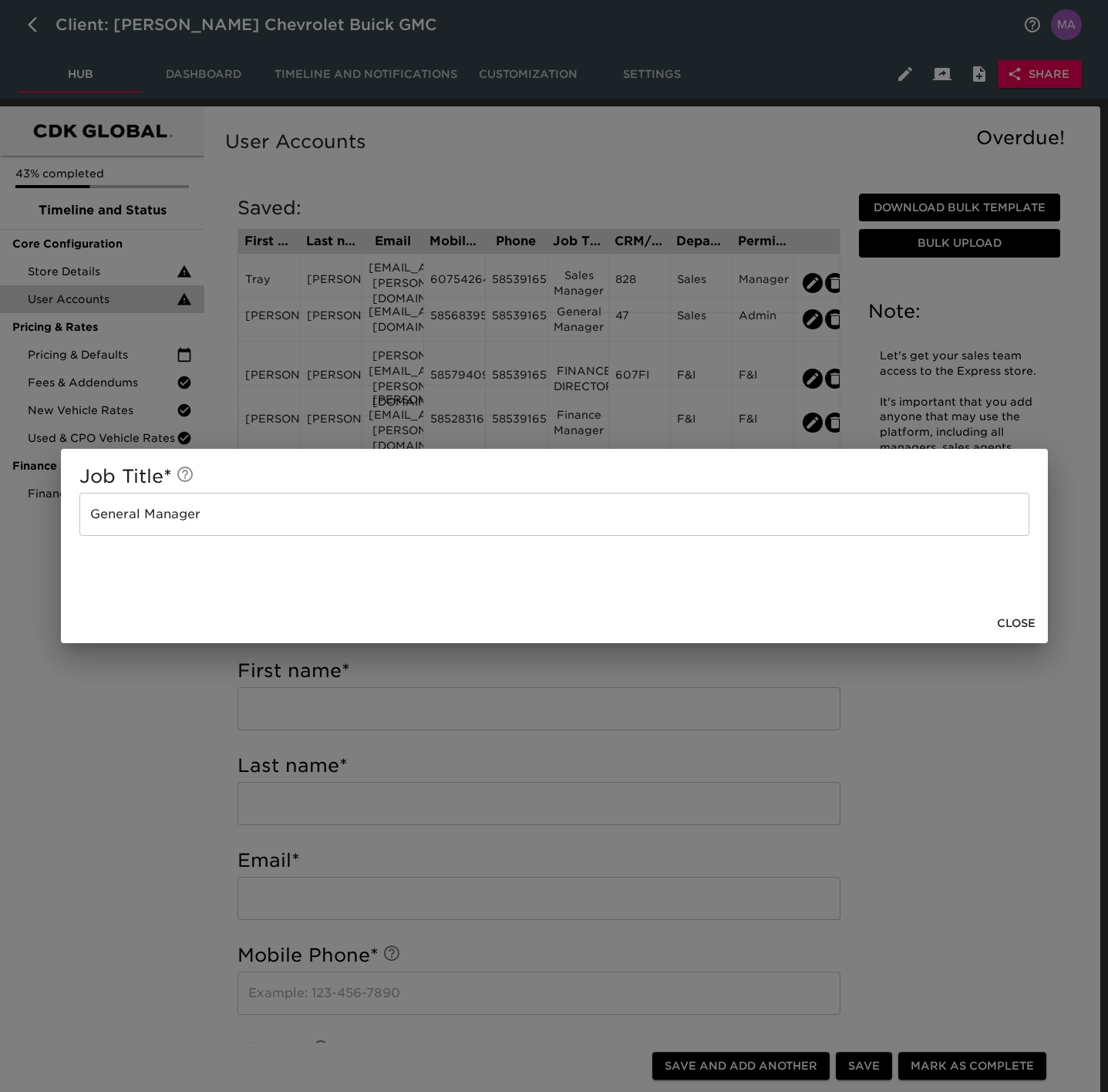
click at [1011, 614] on span "Close" at bounding box center [1016, 623] width 39 height 19
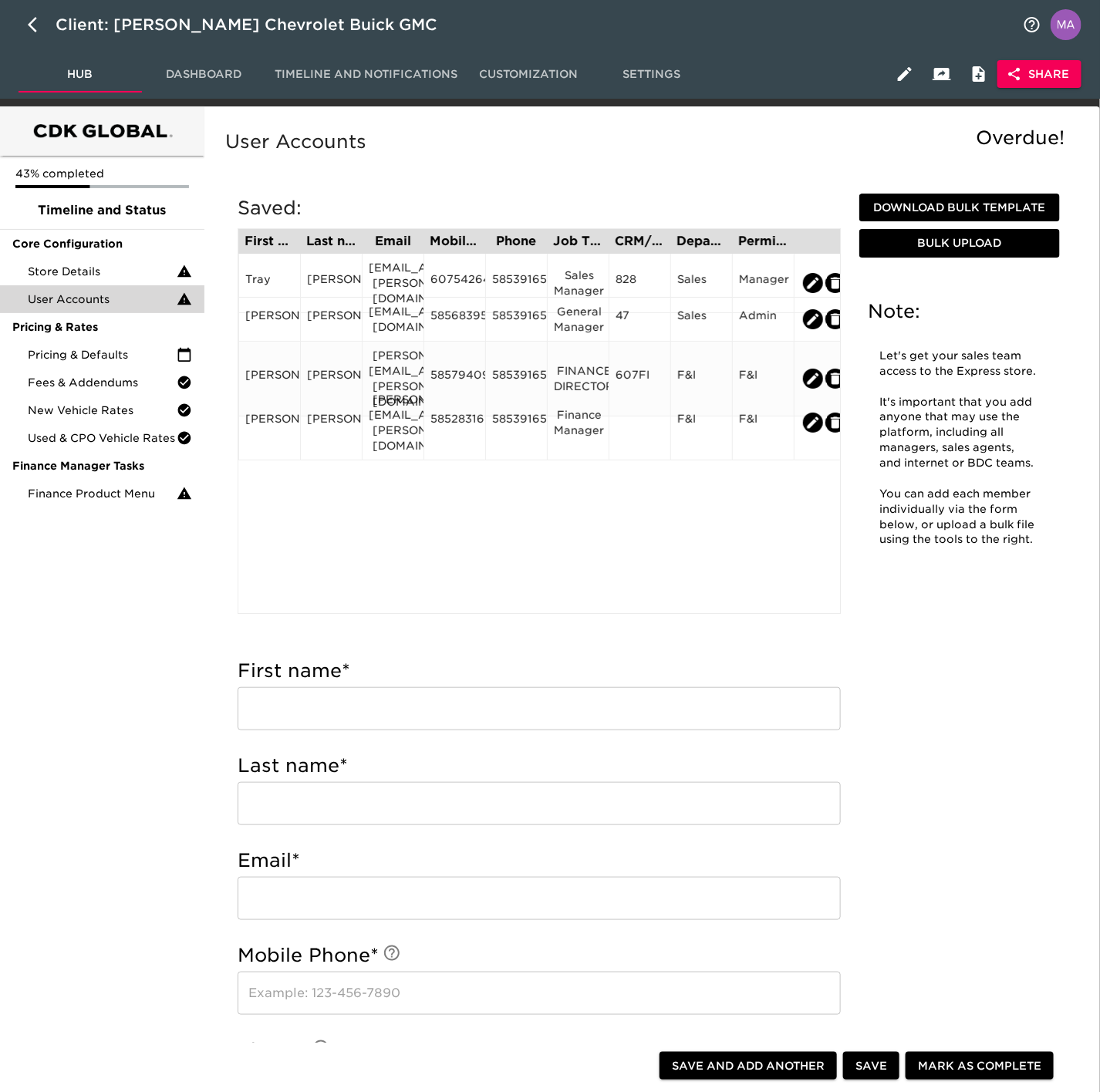
click at [338, 371] on div "[PERSON_NAME]" at bounding box center [331, 379] width 49 height 23
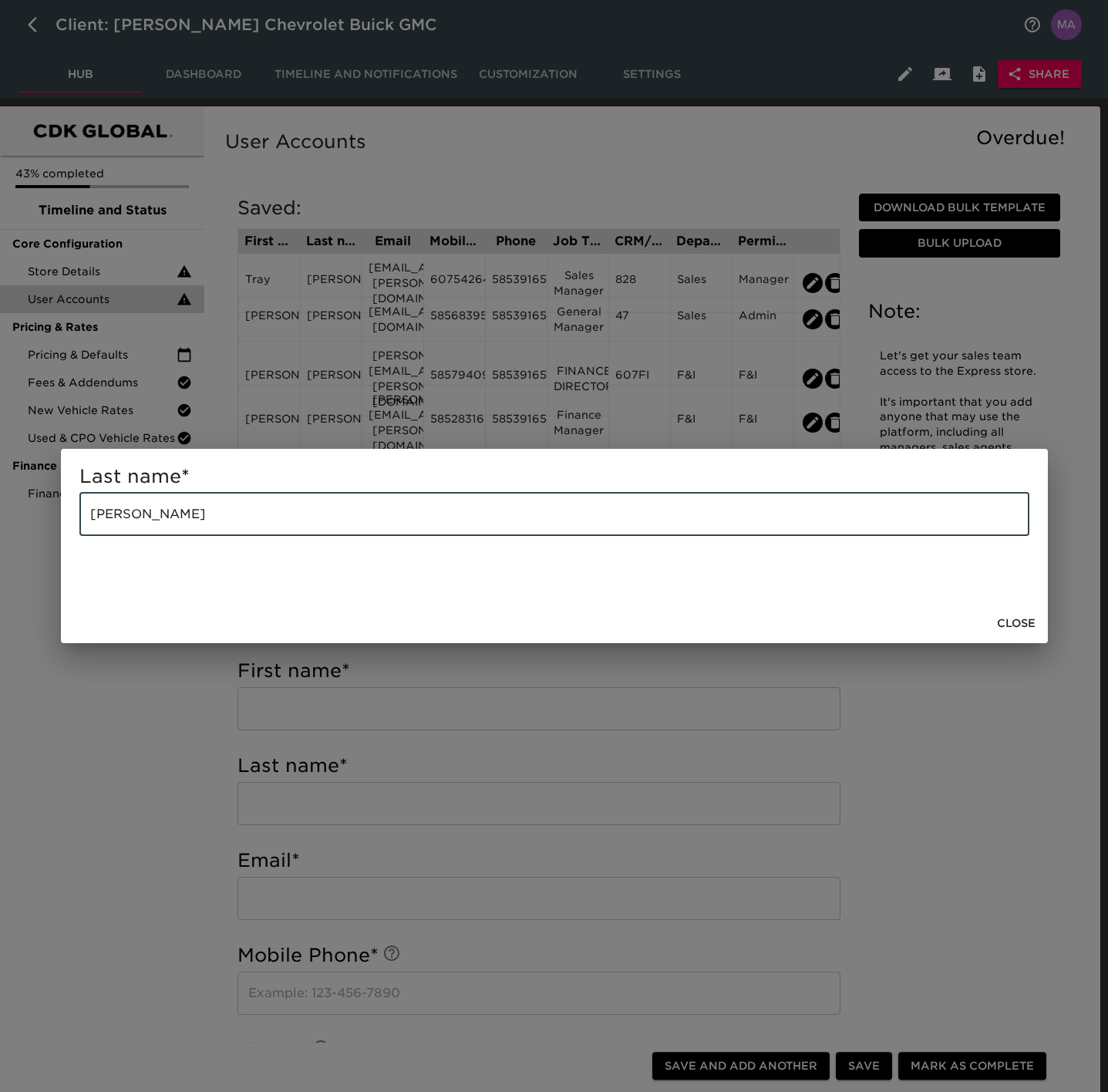
drag, startPoint x: 295, startPoint y: 519, endPoint x: -25, endPoint y: 515, distance: 320.0
click at [0, 515] on html "Client: [PERSON_NAME] Chevrolet Buick GMC Hub Dashboard Timeline and Notificati…" at bounding box center [554, 1073] width 1108 height 2146
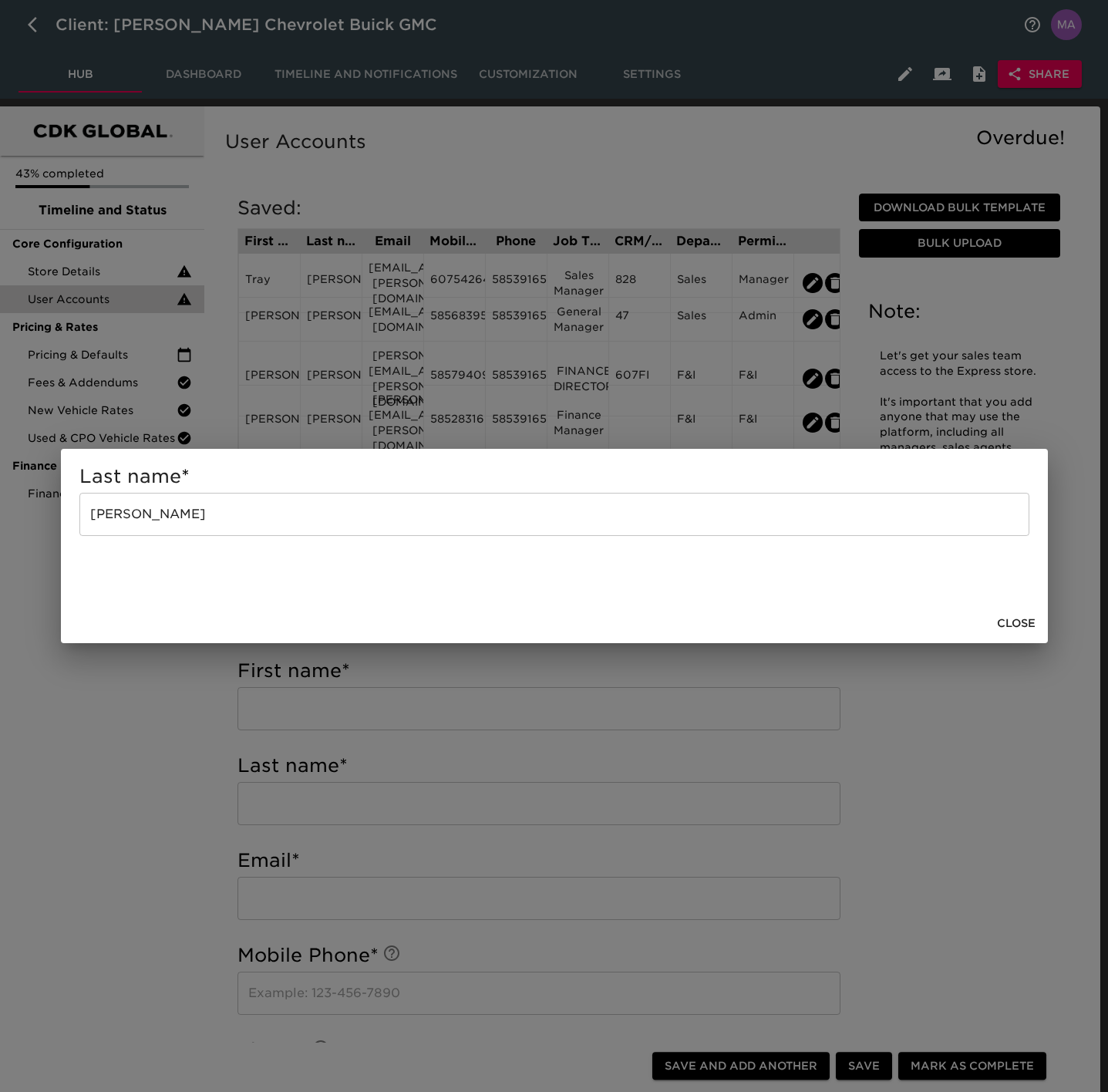
click at [1014, 625] on span "Close" at bounding box center [1016, 623] width 39 height 19
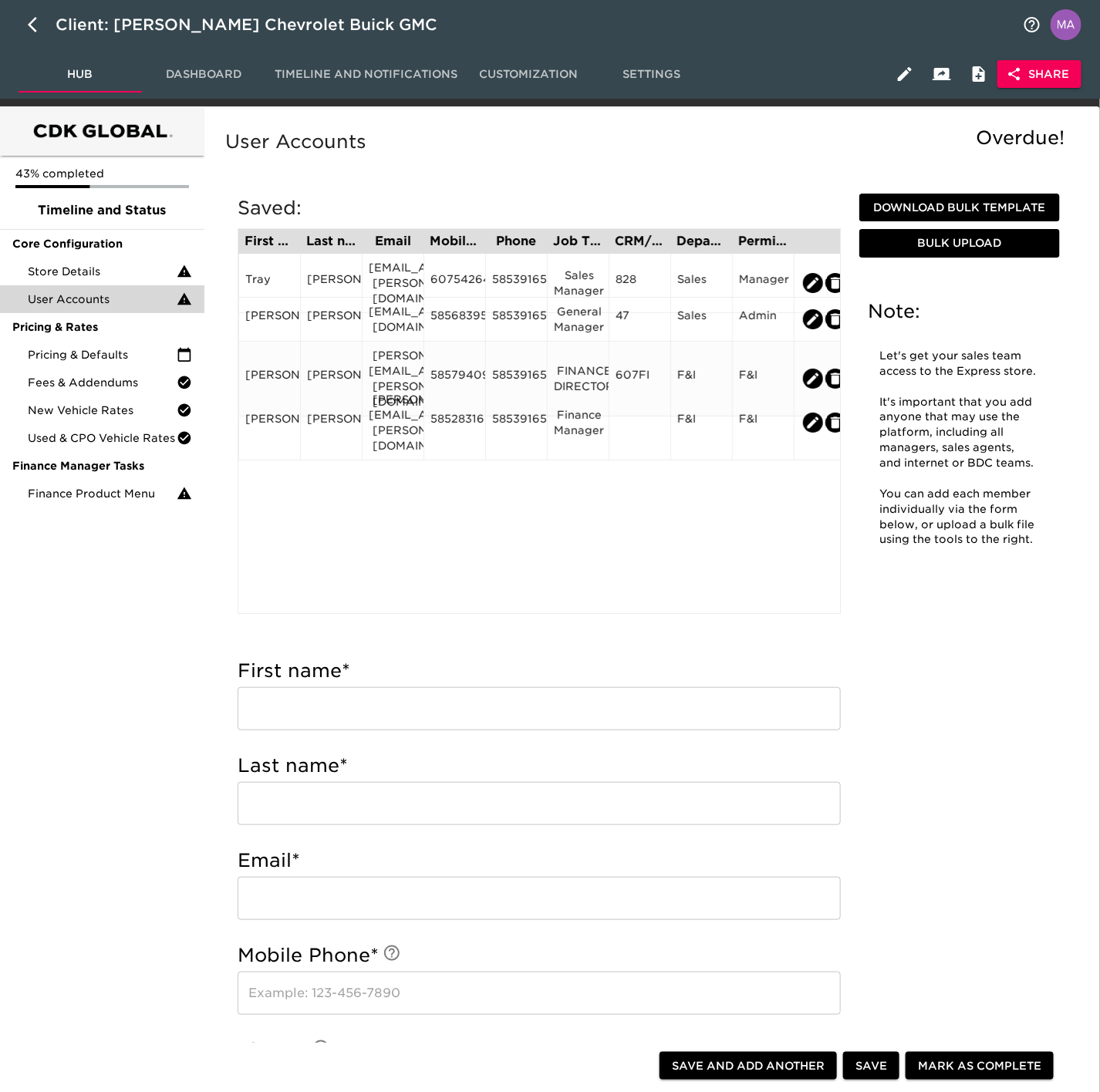
click at [377, 354] on div "[PERSON_NAME][EMAIL_ADDRESS][PERSON_NAME][DOMAIN_NAME]" at bounding box center [393, 379] width 49 height 62
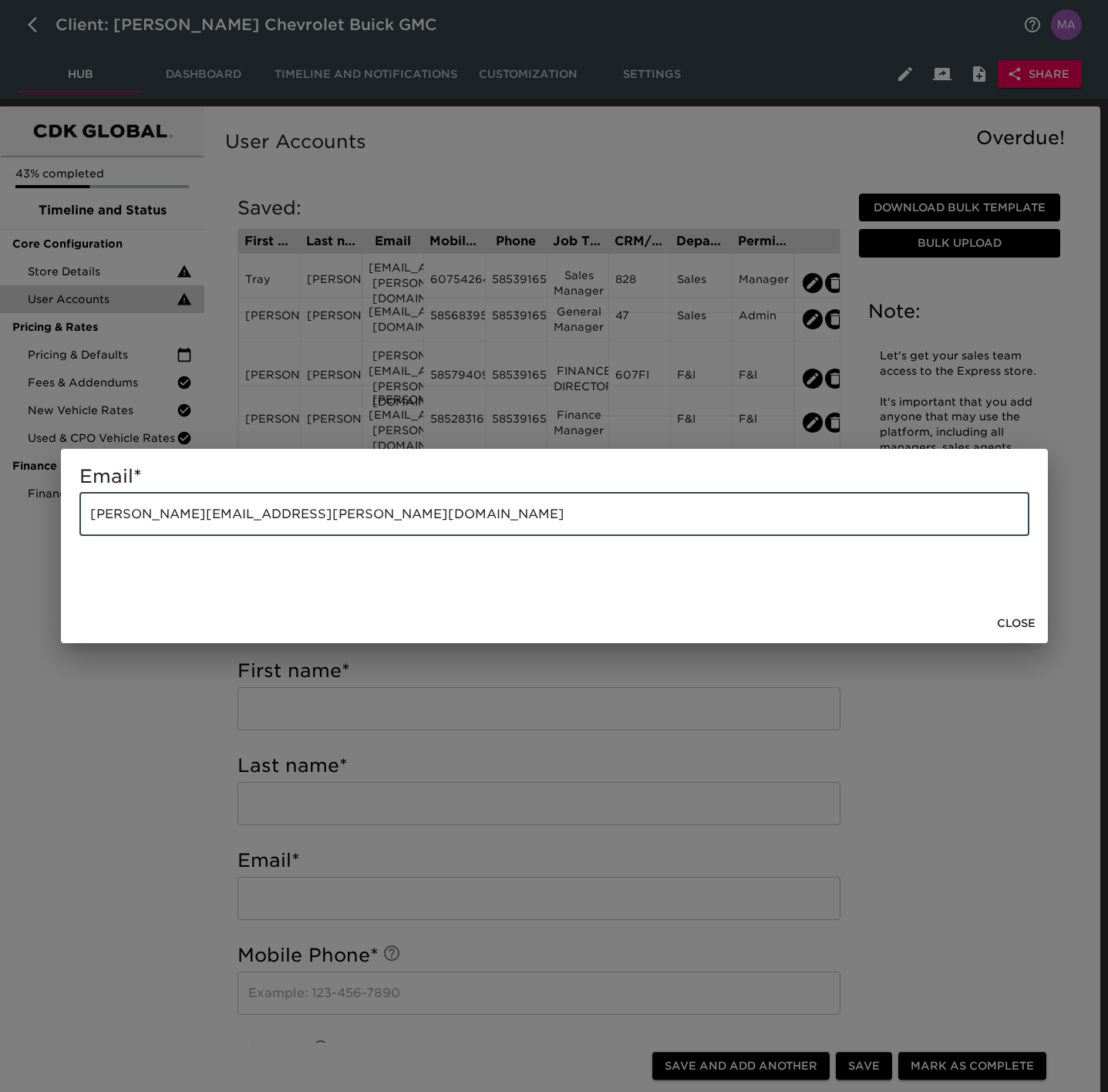
drag, startPoint x: 478, startPoint y: 515, endPoint x: -50, endPoint y: 516, distance: 528.0
click at [0, 516] on html "Client: [PERSON_NAME] Chevrolet Buick GMC Hub Dashboard Timeline and Notificati…" at bounding box center [554, 1073] width 1108 height 2146
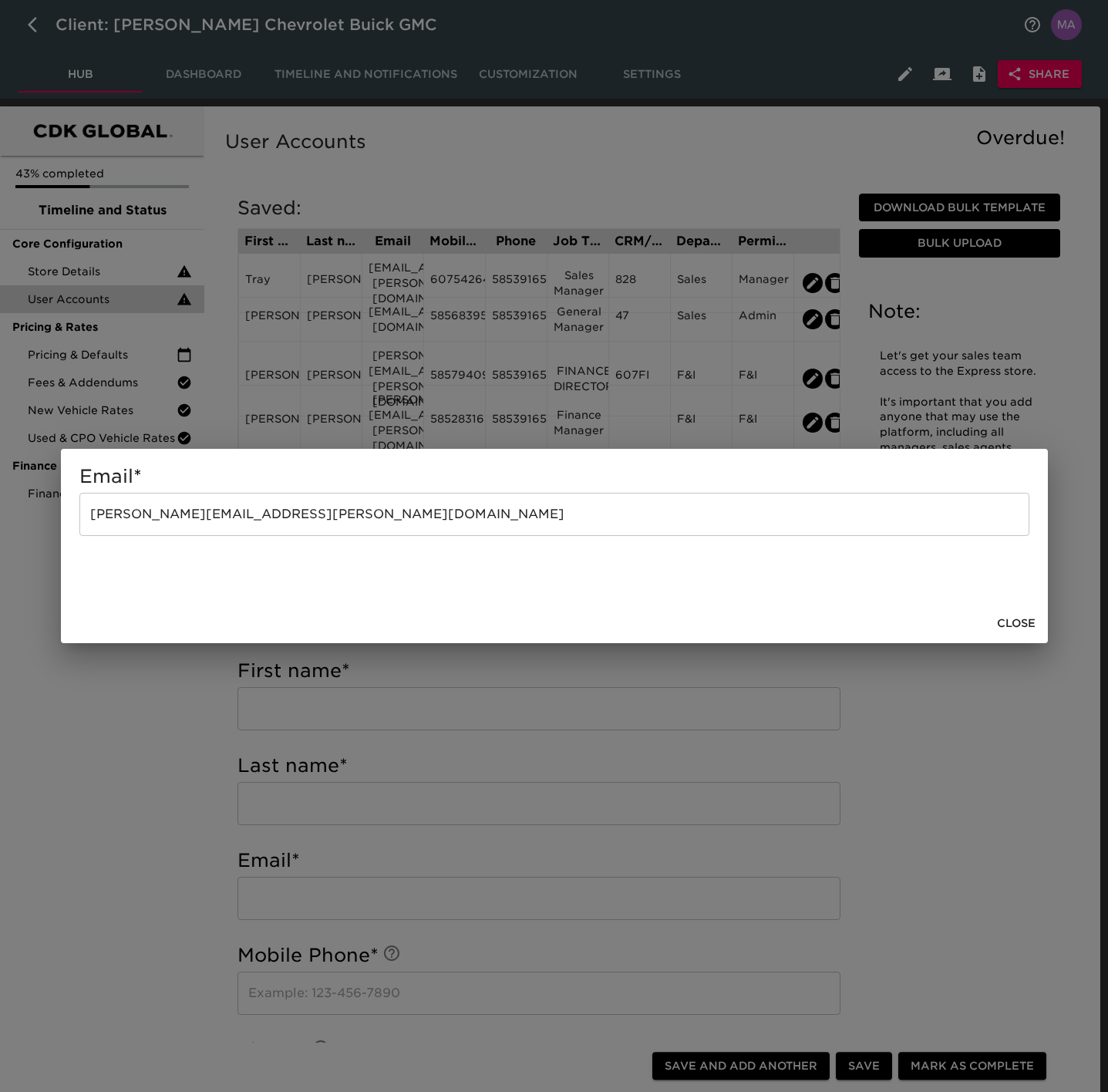
click at [1014, 620] on span "Close" at bounding box center [1016, 623] width 39 height 19
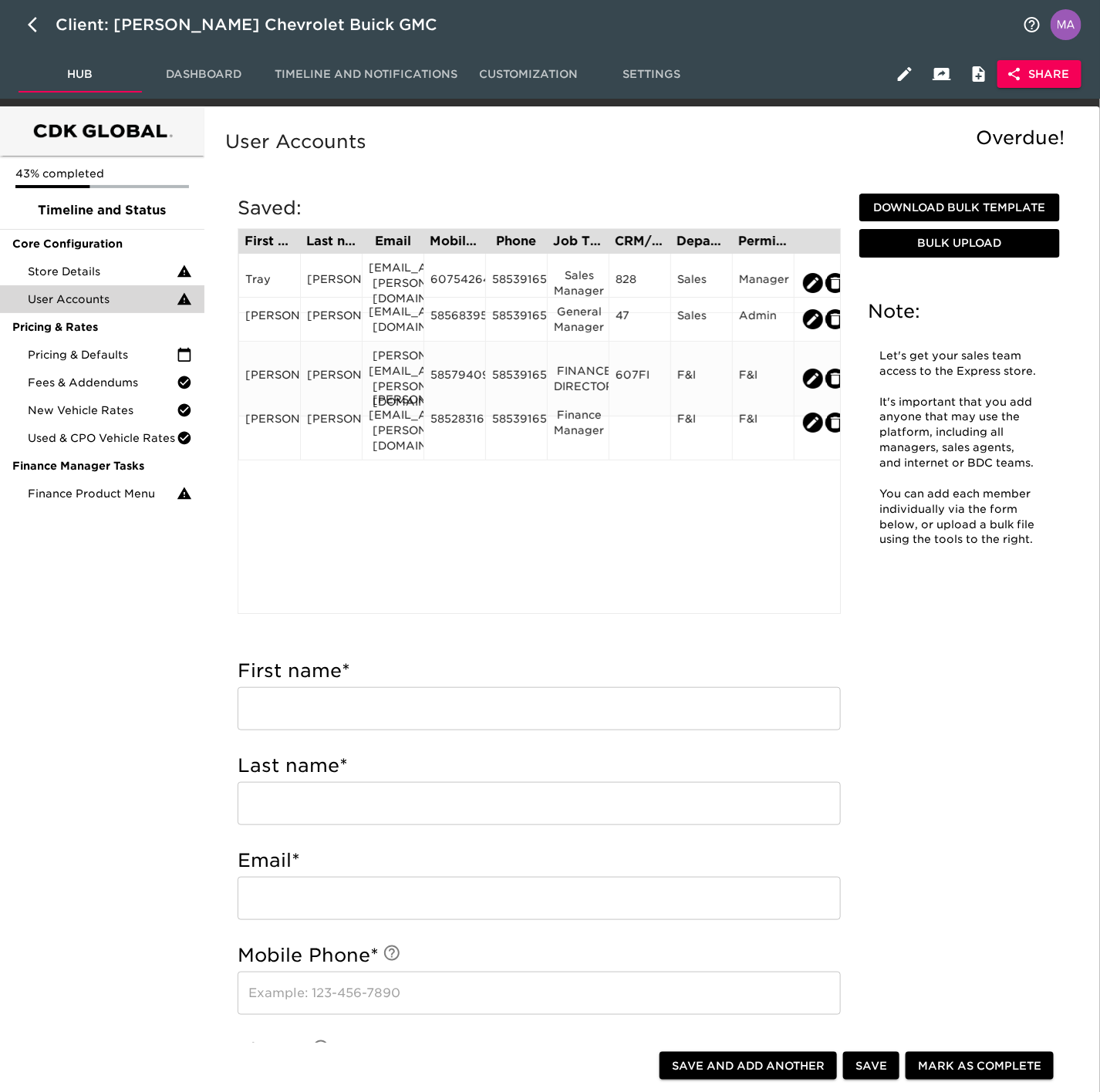
click at [473, 367] on div "5857940984" at bounding box center [455, 379] width 49 height 23
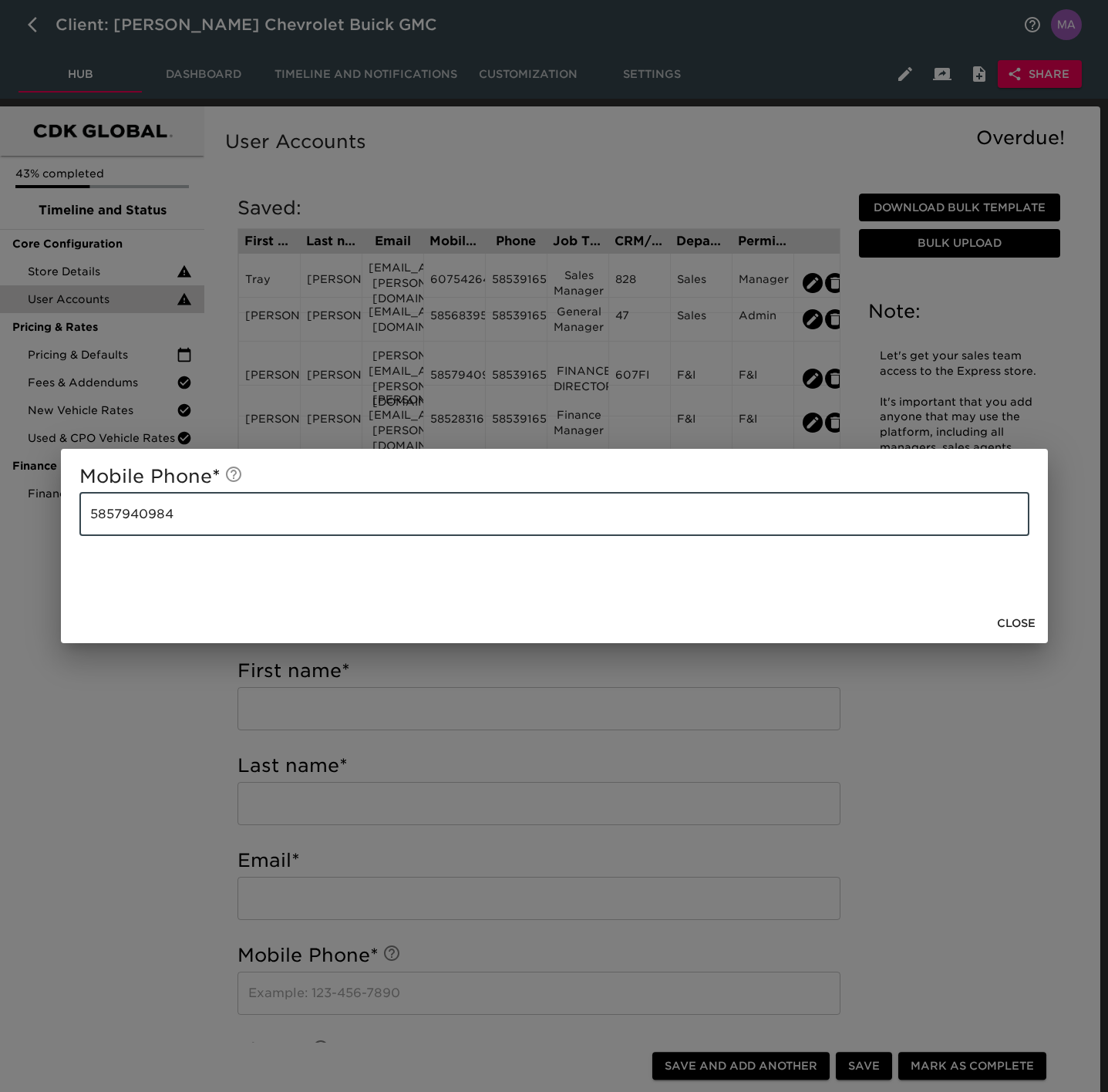
drag, startPoint x: 415, startPoint y: 519, endPoint x: -36, endPoint y: 510, distance: 451.1
click at [0, 510] on html "Client: [PERSON_NAME] Chevrolet Buick GMC Hub Dashboard Timeline and Notificati…" at bounding box center [554, 1073] width 1108 height 2146
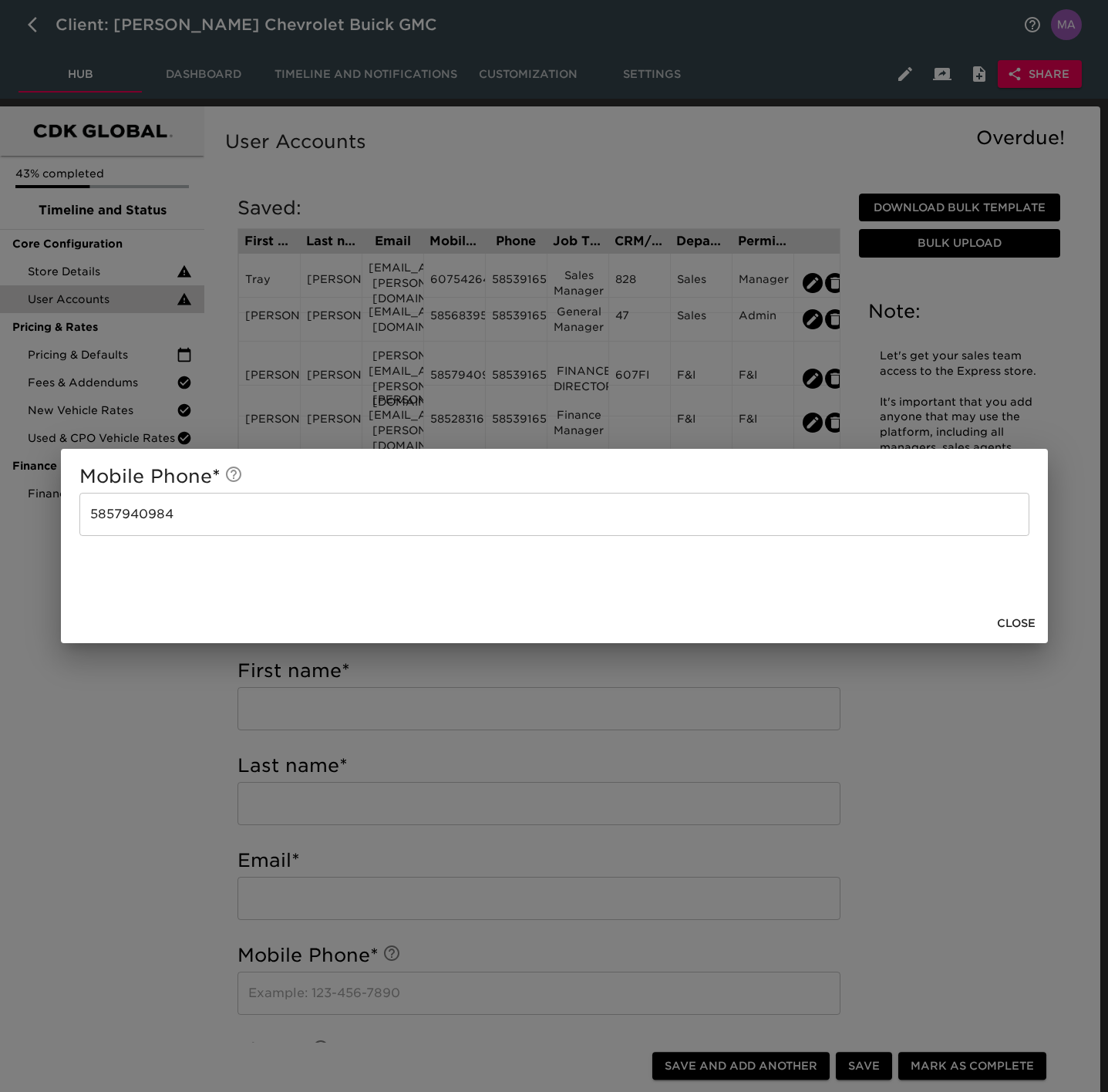
drag, startPoint x: 1012, startPoint y: 623, endPoint x: 987, endPoint y: 603, distance: 32.0
click at [1012, 623] on span "Close" at bounding box center [1016, 623] width 39 height 19
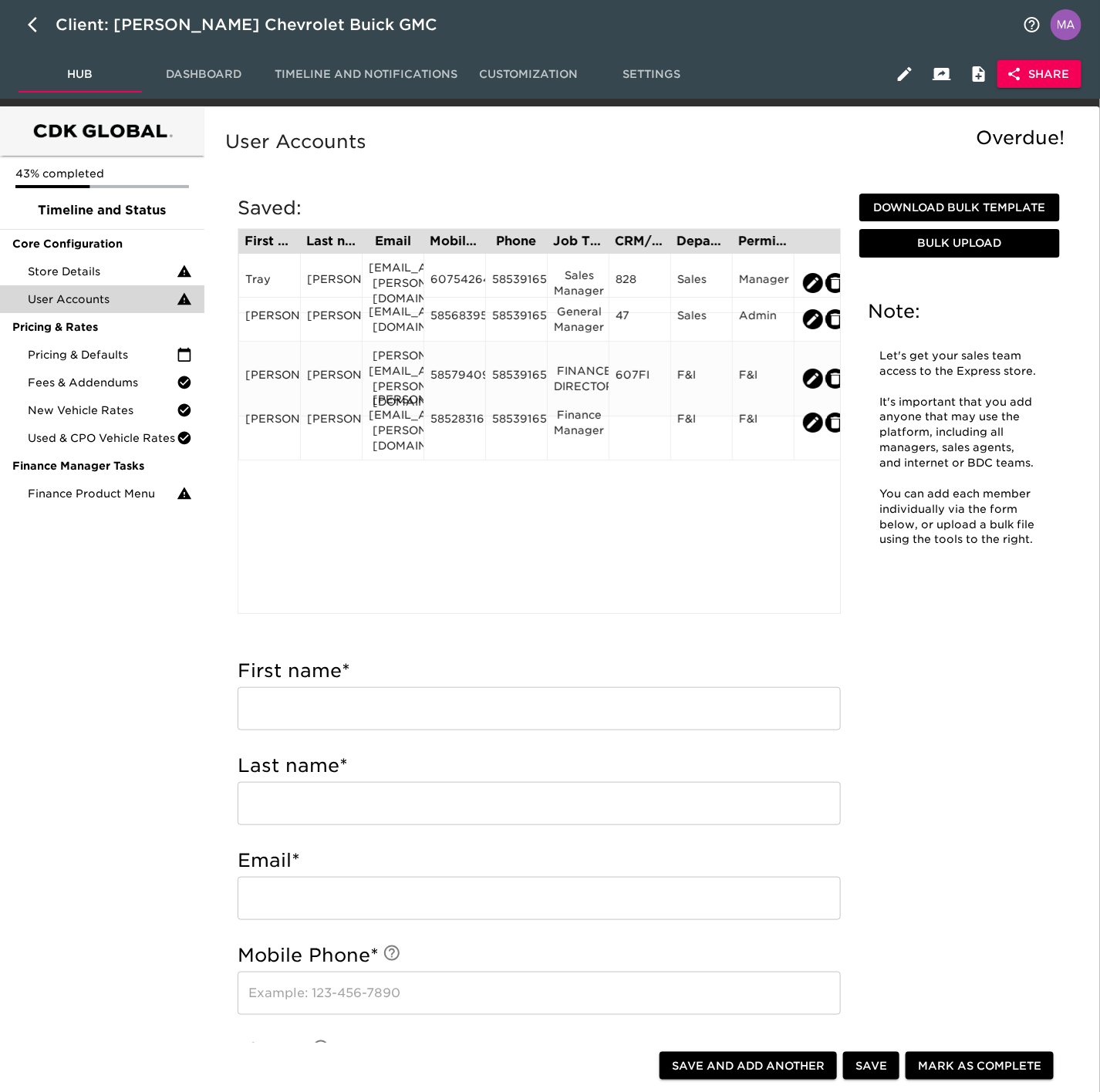
click at [532, 367] on div "5853916556" at bounding box center [516, 379] width 49 height 23
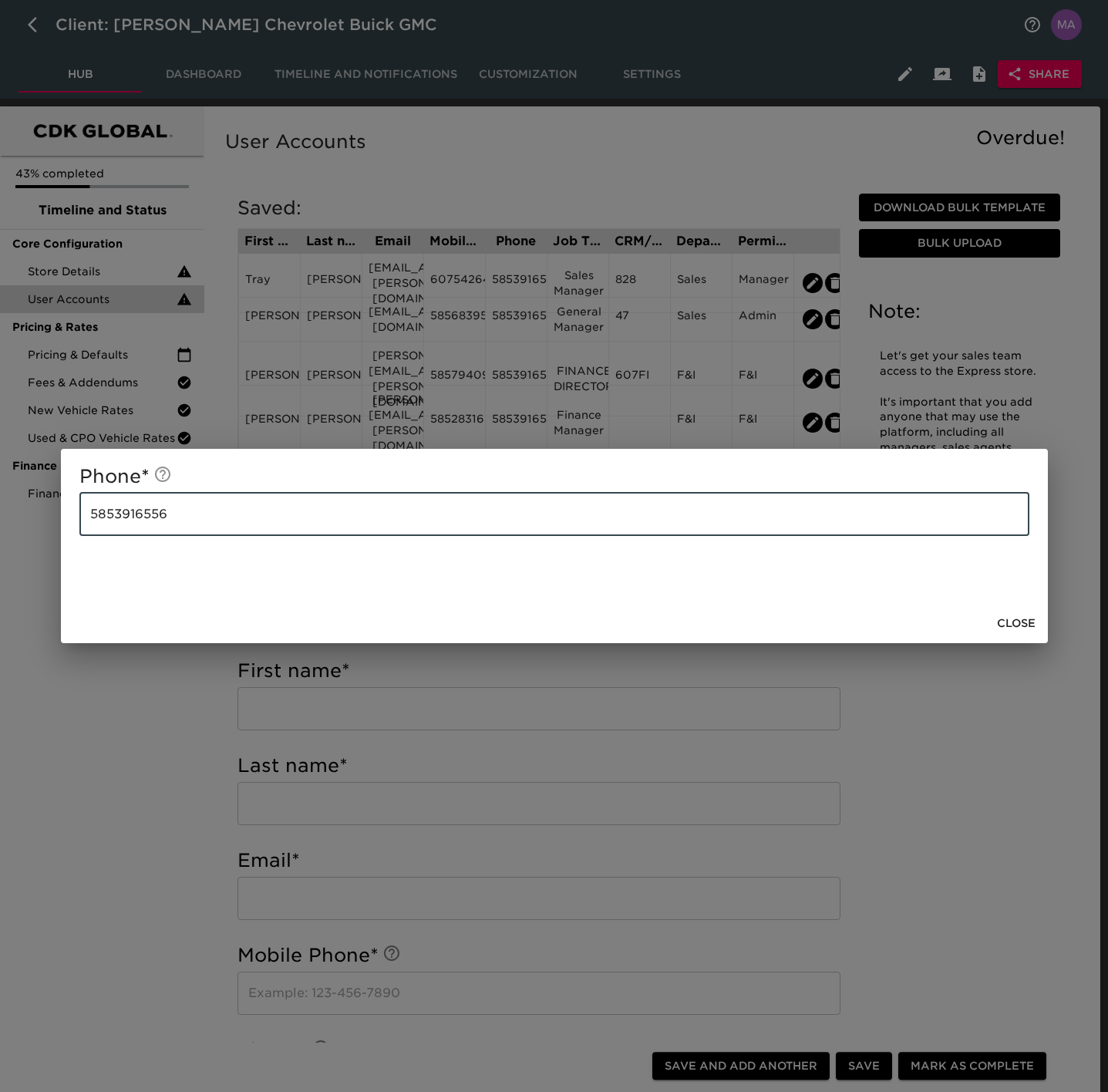
drag, startPoint x: 452, startPoint y: 506, endPoint x: 35, endPoint y: 510, distance: 417.0
click at [35, 510] on div "Phone * [PHONE_NUMBER] ​ Close" at bounding box center [554, 546] width 1108 height 1092
drag, startPoint x: 1012, startPoint y: 620, endPoint x: 994, endPoint y: 628, distance: 19.7
click at [1012, 620] on span "Close" at bounding box center [1016, 623] width 39 height 19
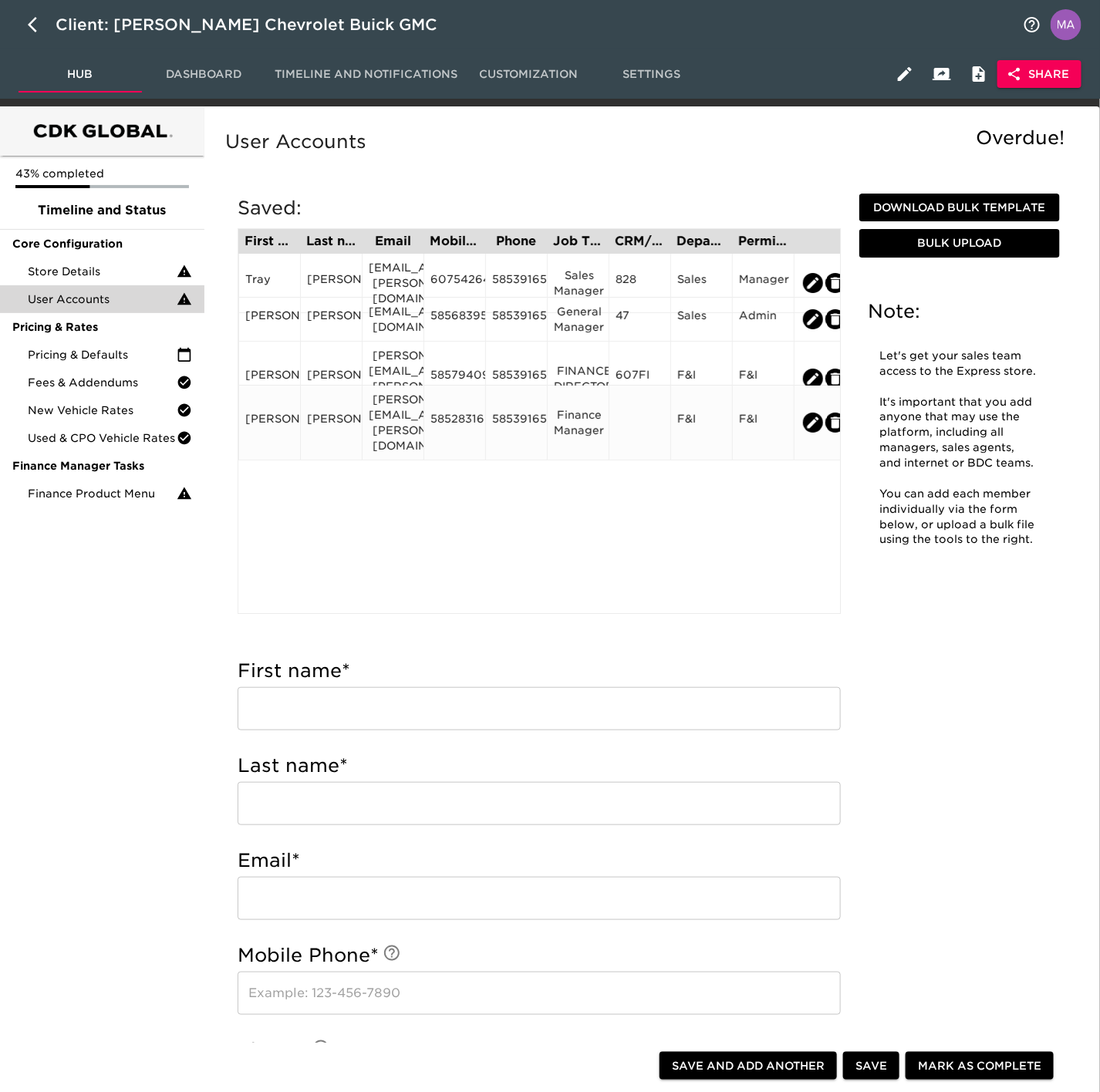
click at [534, 412] on div "5853916546" at bounding box center [516, 423] width 49 height 23
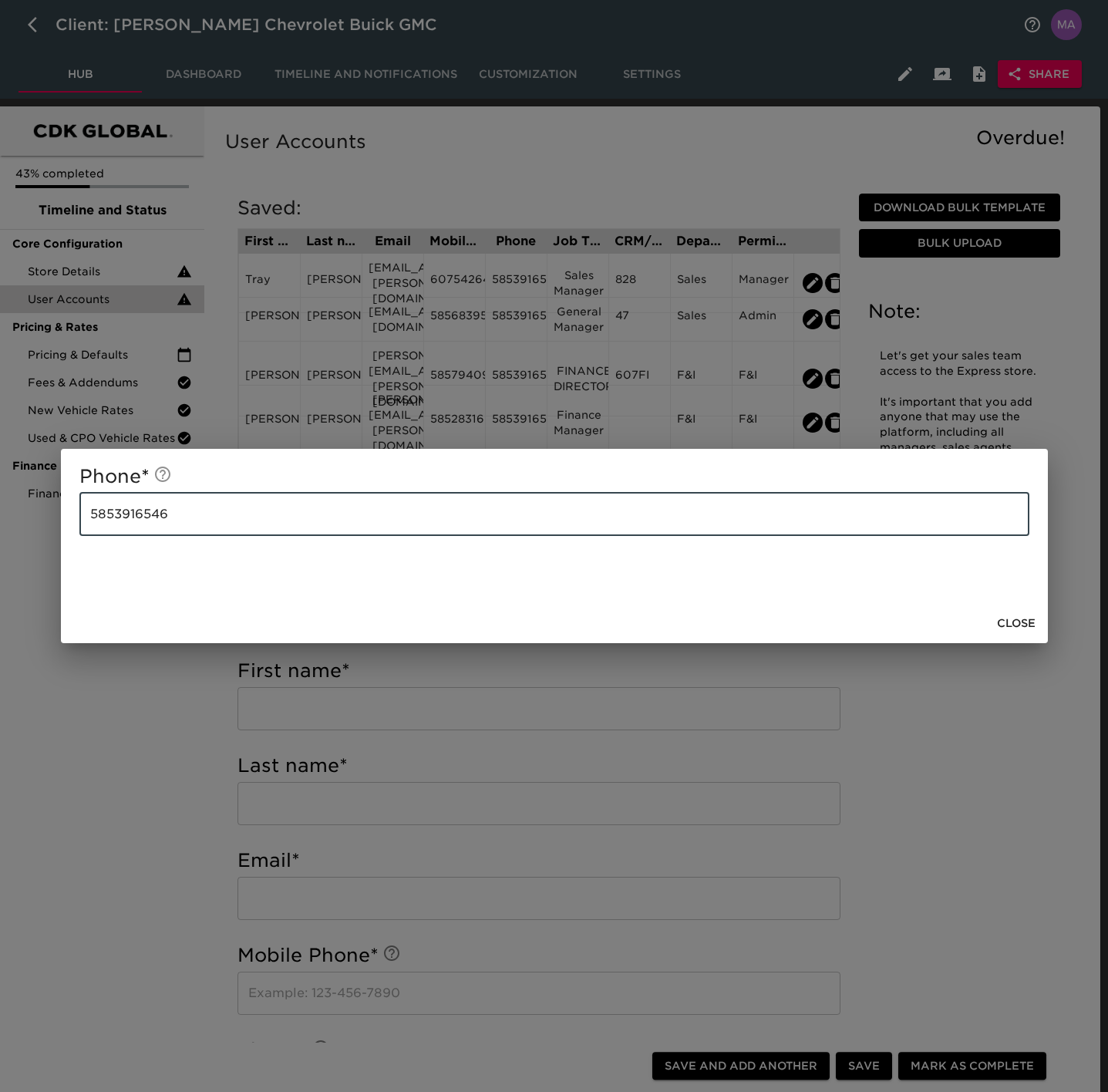
drag, startPoint x: 264, startPoint y: 519, endPoint x: -177, endPoint y: 514, distance: 441.0
click at [0, 514] on html "Client: [PERSON_NAME] Chevrolet Buick GMC Hub Dashboard Timeline and Notificati…" at bounding box center [554, 1073] width 1108 height 2146
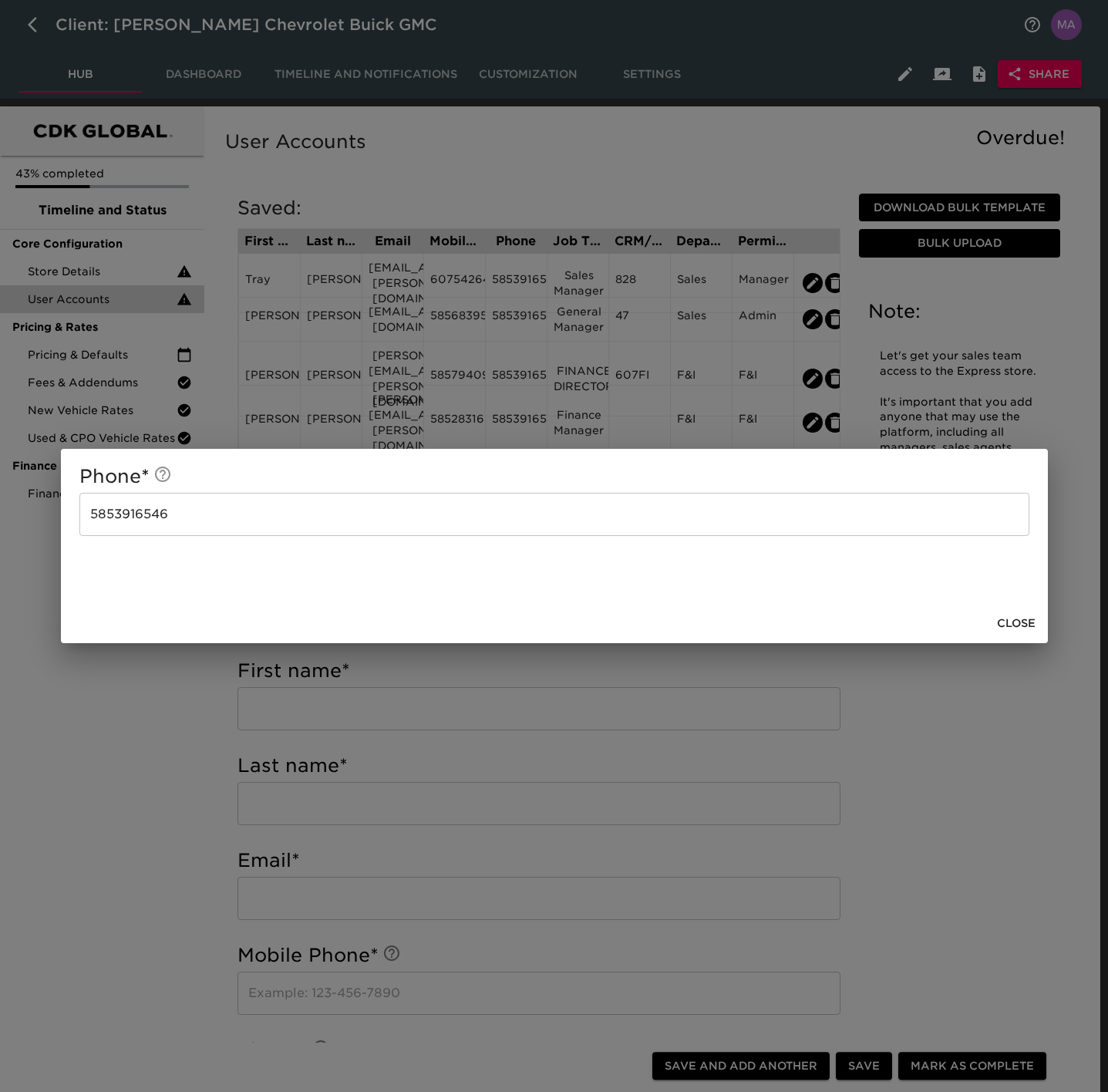
click at [1014, 618] on span "Close" at bounding box center [1016, 623] width 39 height 19
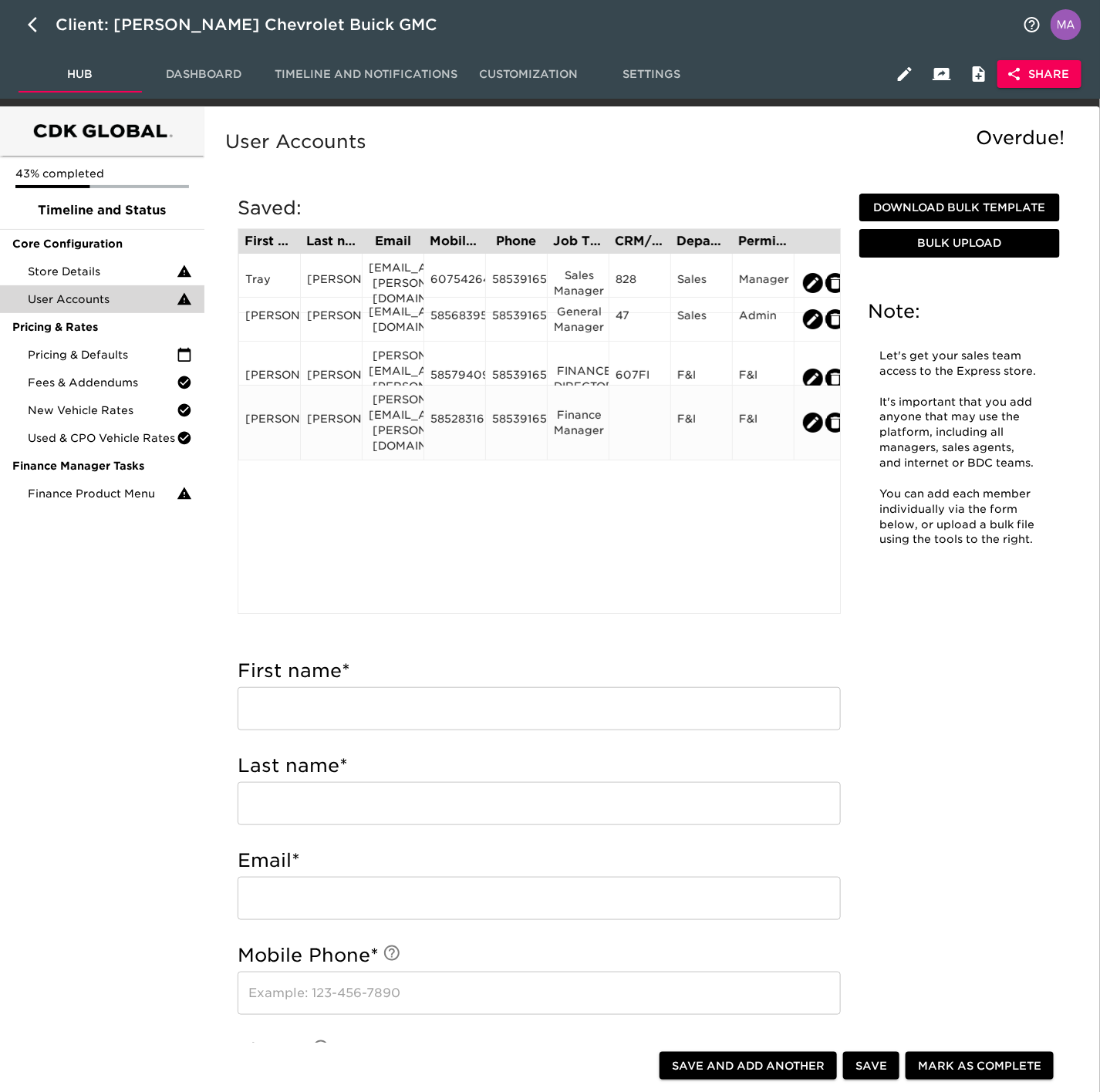
click at [463, 415] on div "5852831691" at bounding box center [455, 423] width 49 height 23
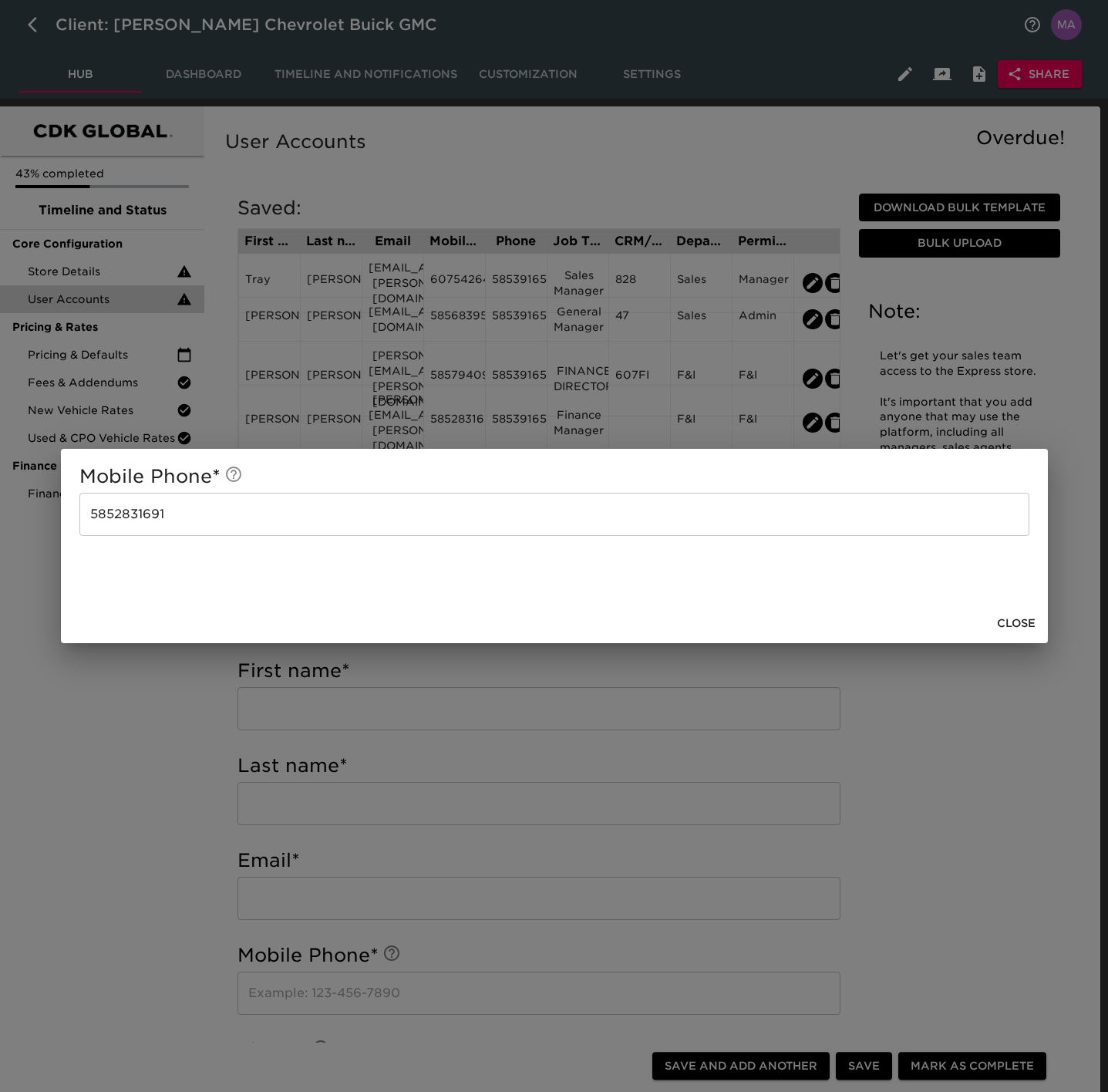
click at [460, 505] on input "5852831691" at bounding box center [554, 515] width 951 height 43
click at [1014, 612] on button "Close" at bounding box center [1016, 623] width 51 height 29
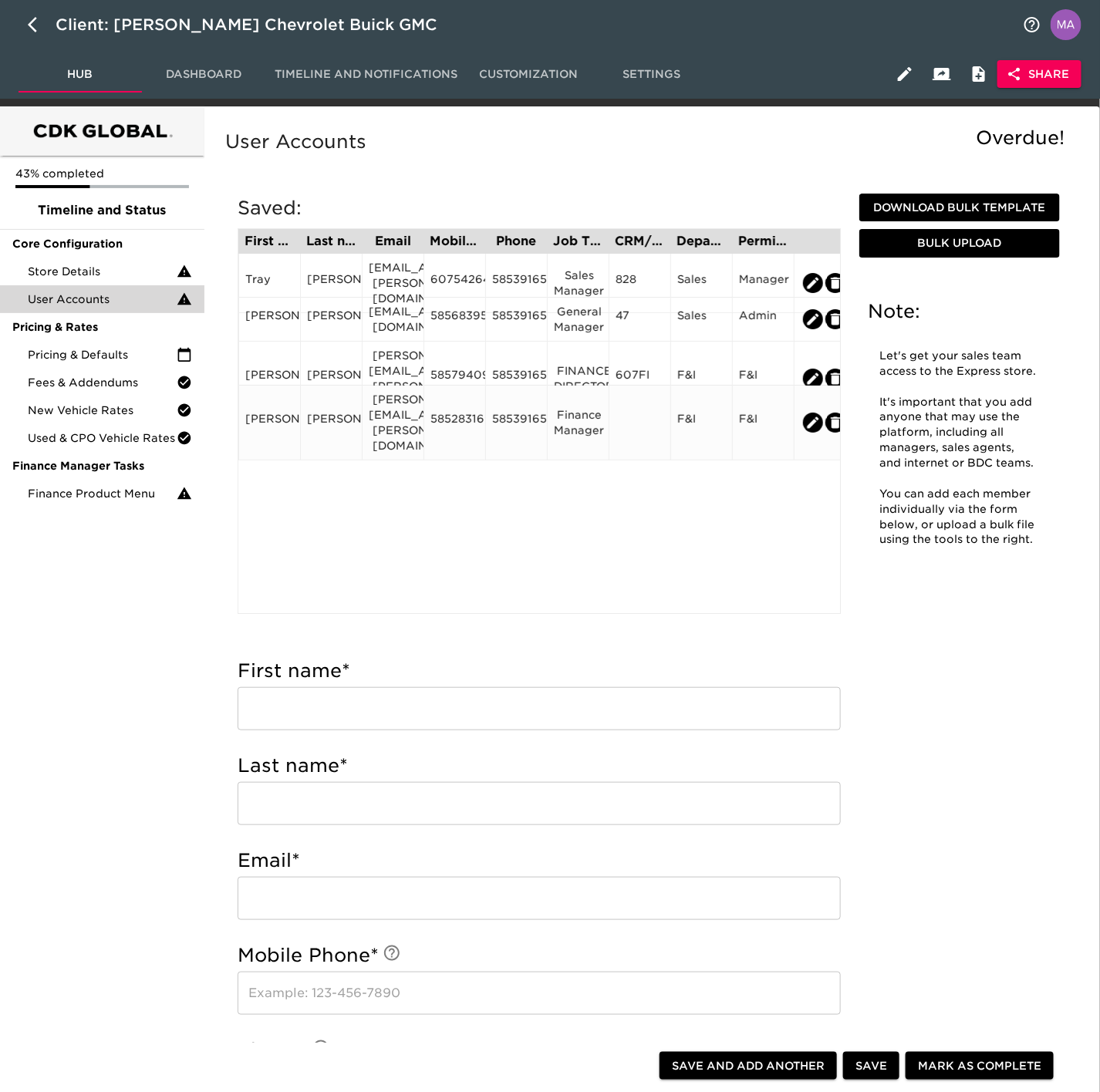
click at [382, 405] on div "[PERSON_NAME][EMAIL_ADDRESS][PERSON_NAME][DOMAIN_NAME]" at bounding box center [393, 423] width 49 height 62
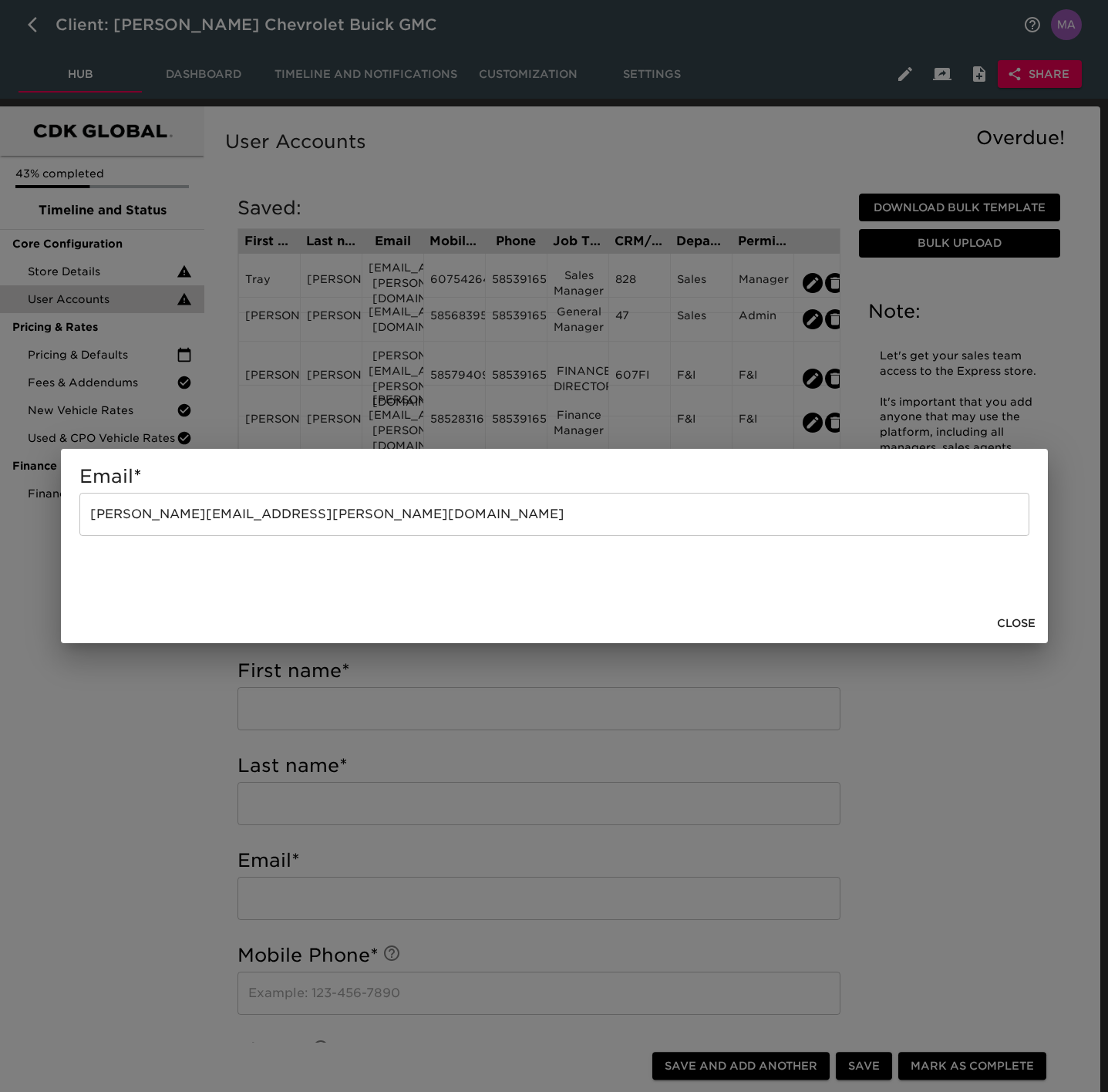
click at [424, 522] on input "[PERSON_NAME][EMAIL_ADDRESS][PERSON_NAME][DOMAIN_NAME]" at bounding box center [554, 515] width 951 height 43
click at [1006, 620] on span "Close" at bounding box center [1016, 623] width 39 height 19
